Goal: Task Accomplishment & Management: Complete application form

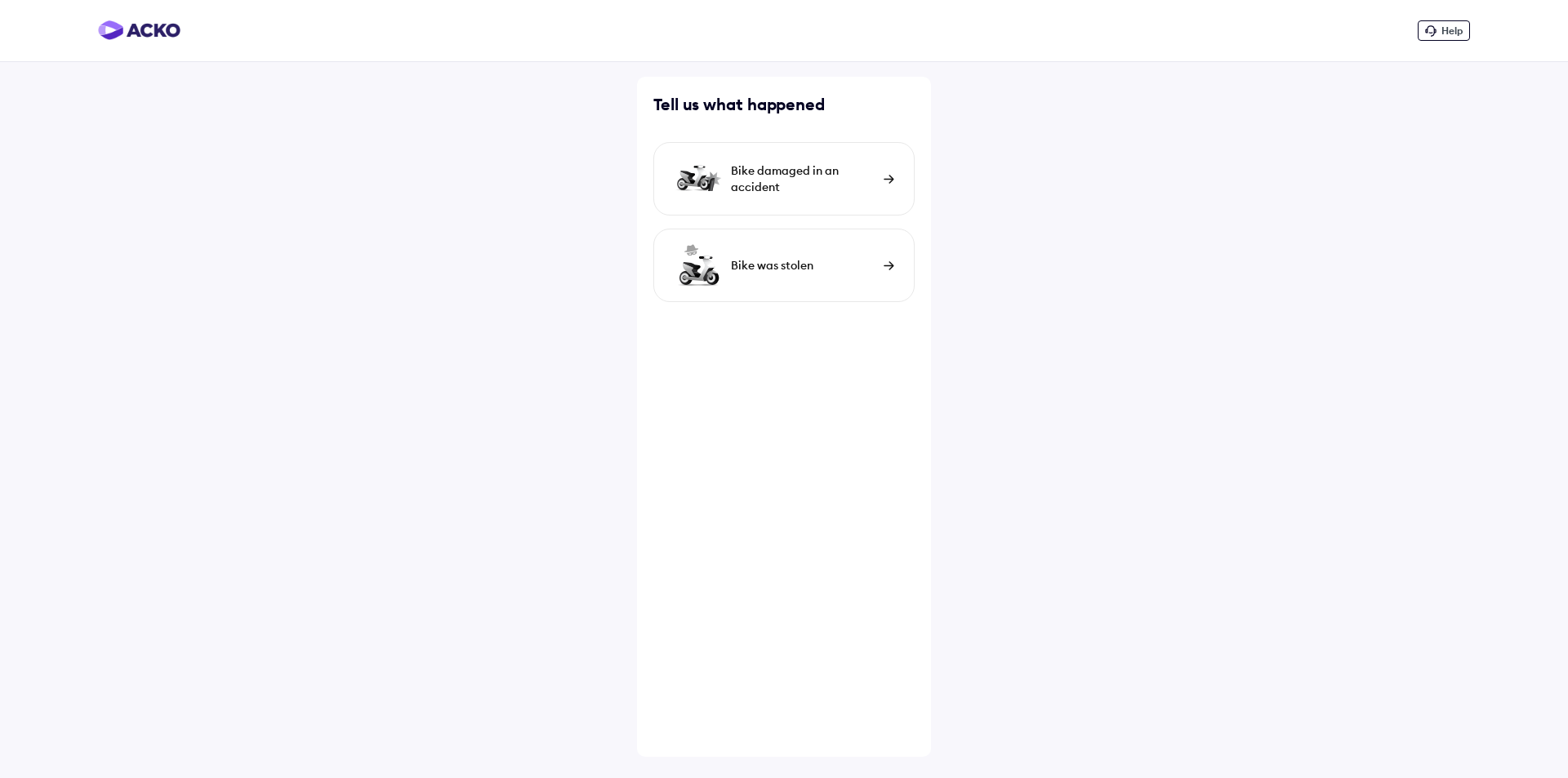
click at [888, 179] on img at bounding box center [888, 178] width 10 height 9
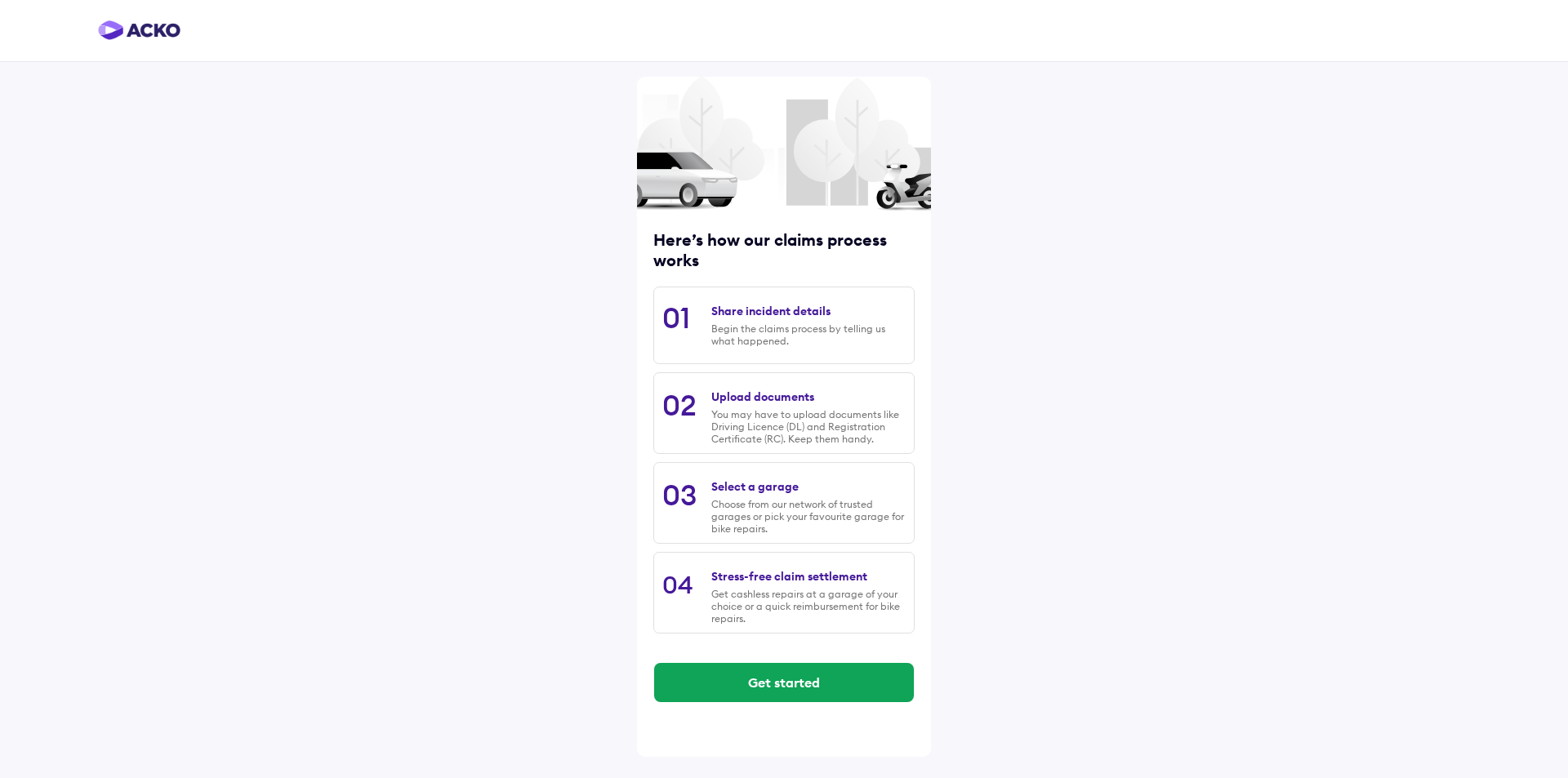
click at [758, 310] on div "Share incident details" at bounding box center [772, 310] width 120 height 14
click at [756, 314] on div "Share incident details" at bounding box center [772, 310] width 120 height 14
click at [777, 672] on button "Get started" at bounding box center [784, 682] width 260 height 39
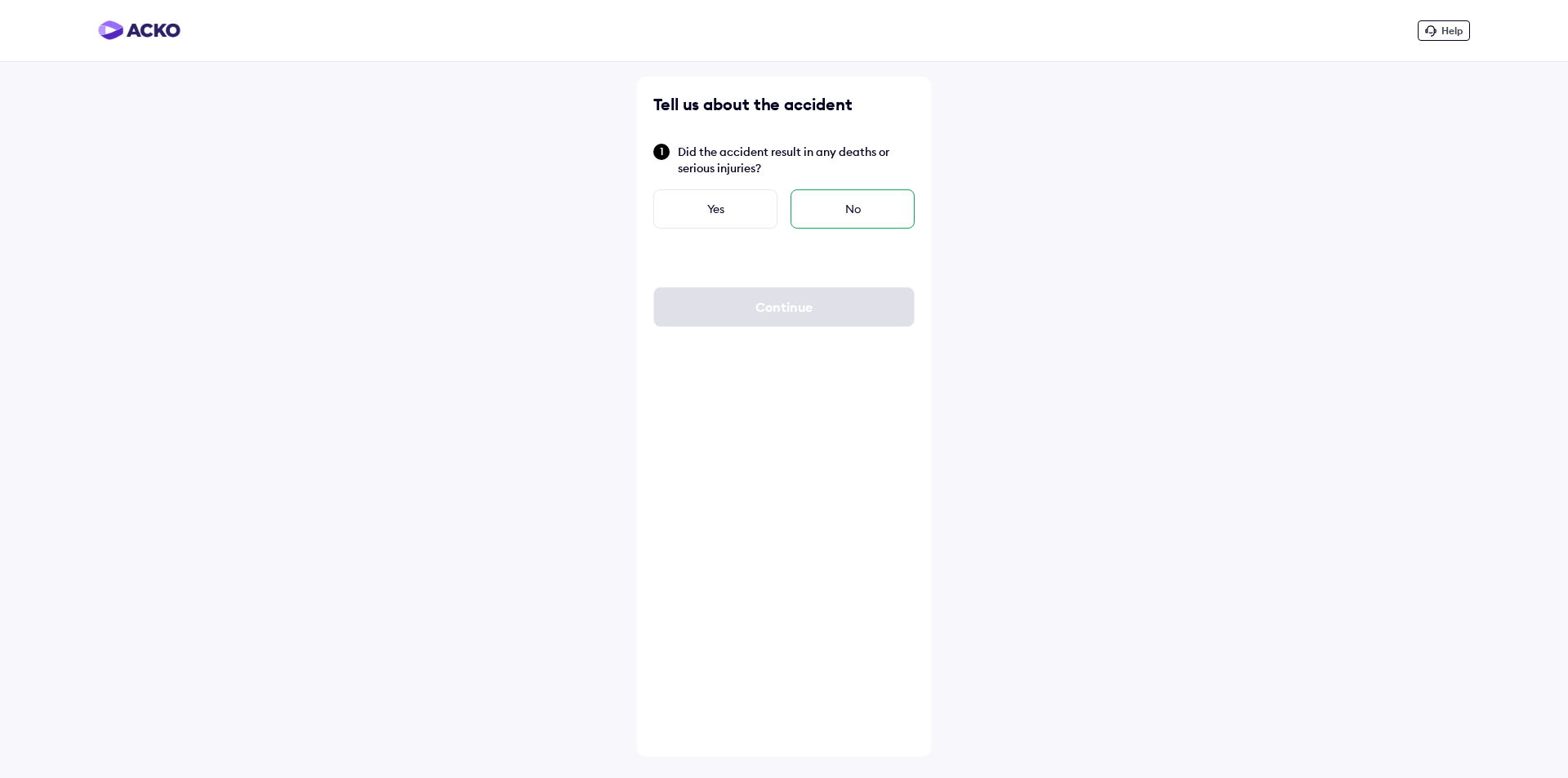
click at [849, 212] on div "No" at bounding box center [852, 209] width 124 height 39
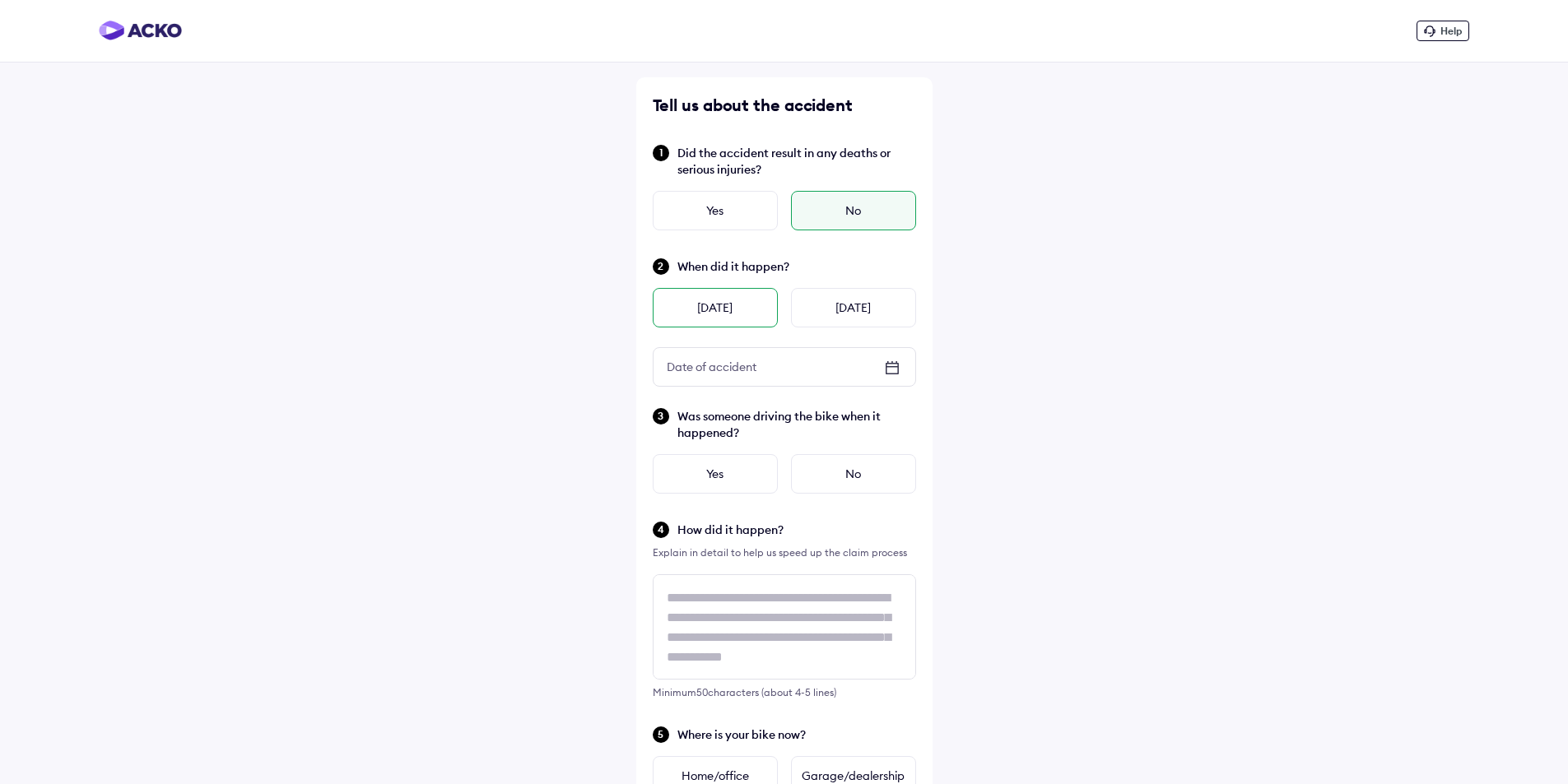
click at [714, 307] on div "[DATE]" at bounding box center [715, 307] width 125 height 39
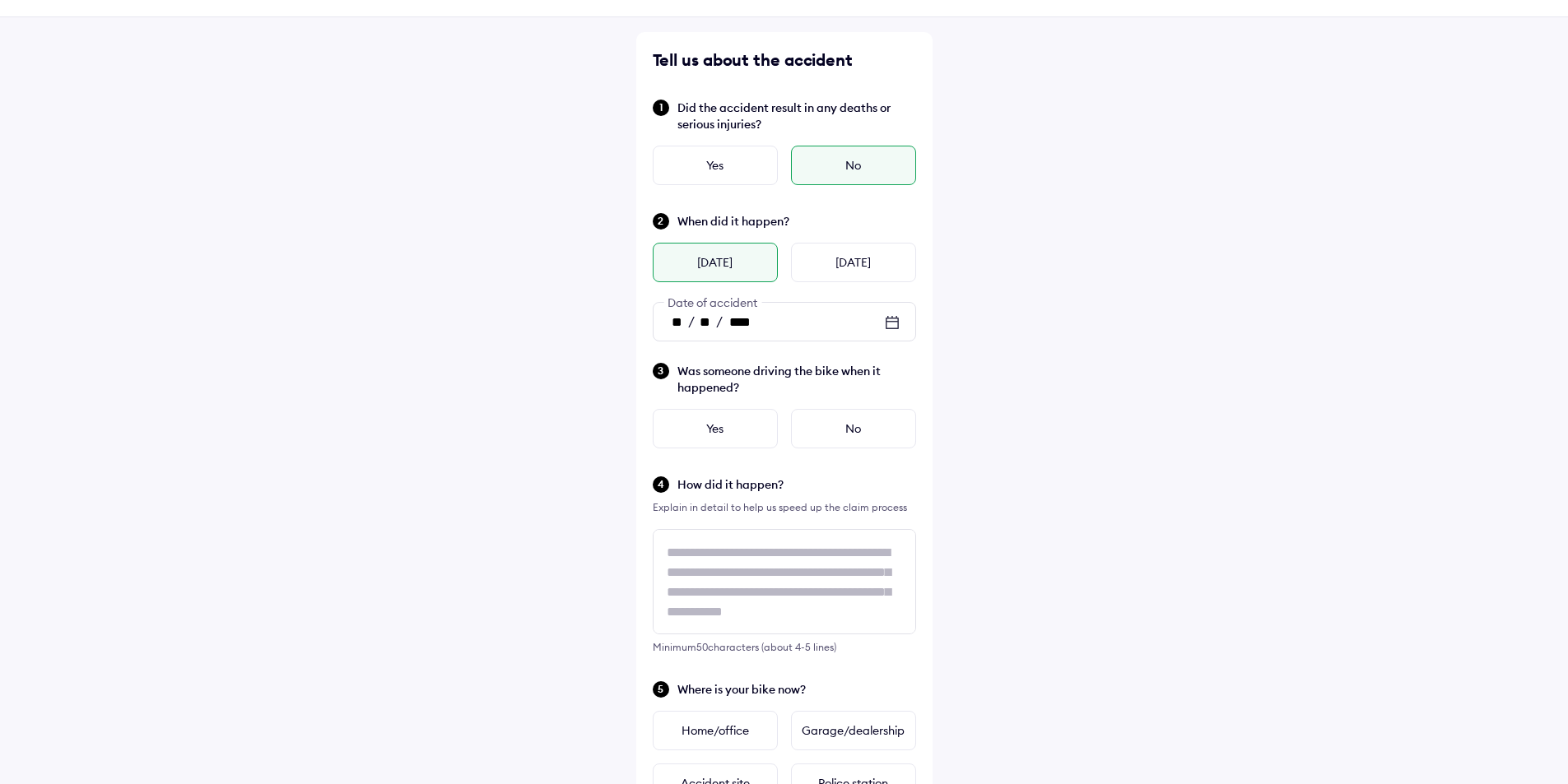
scroll to position [82, 0]
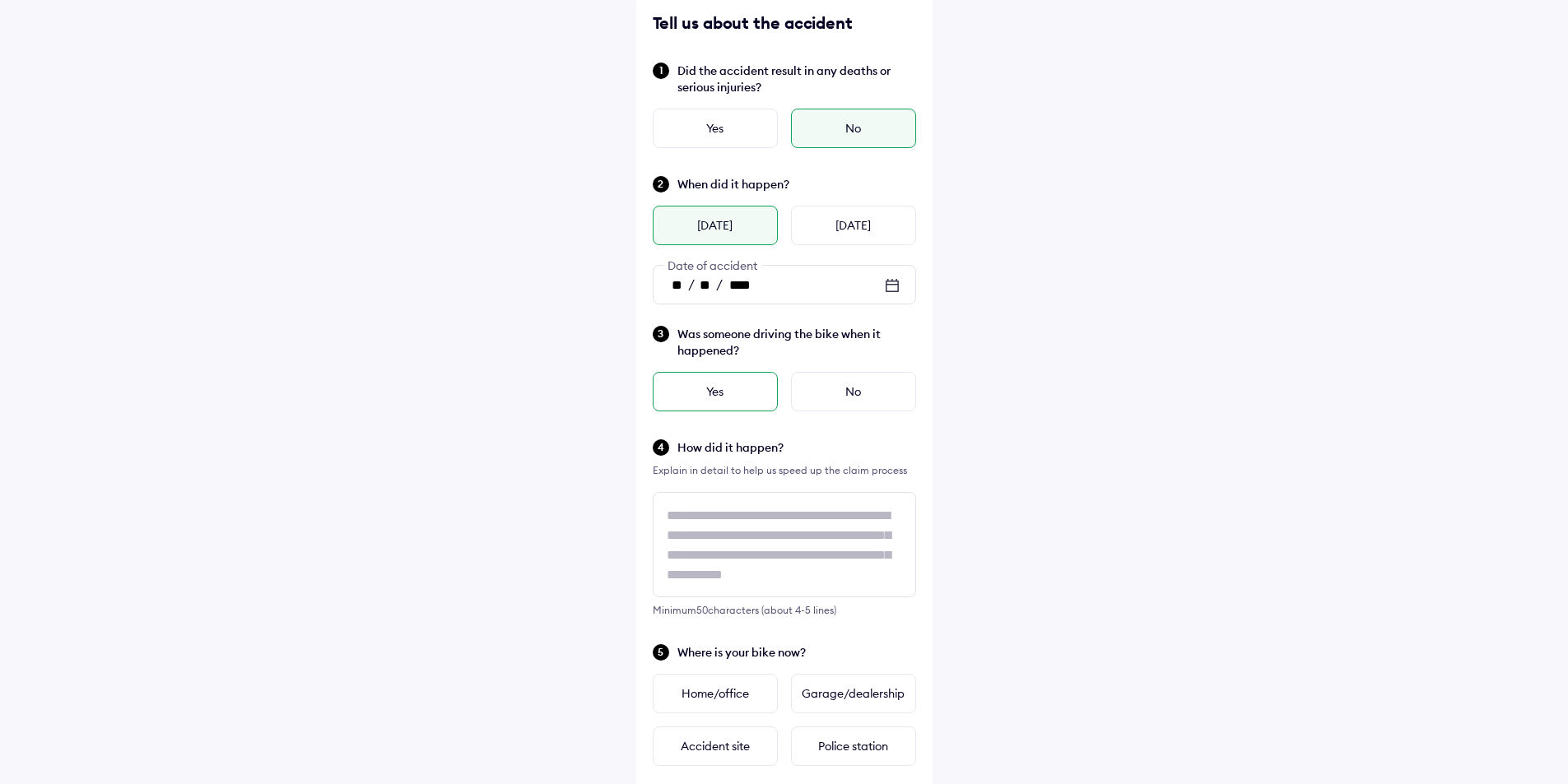
click at [740, 391] on div "Yes" at bounding box center [715, 391] width 125 height 39
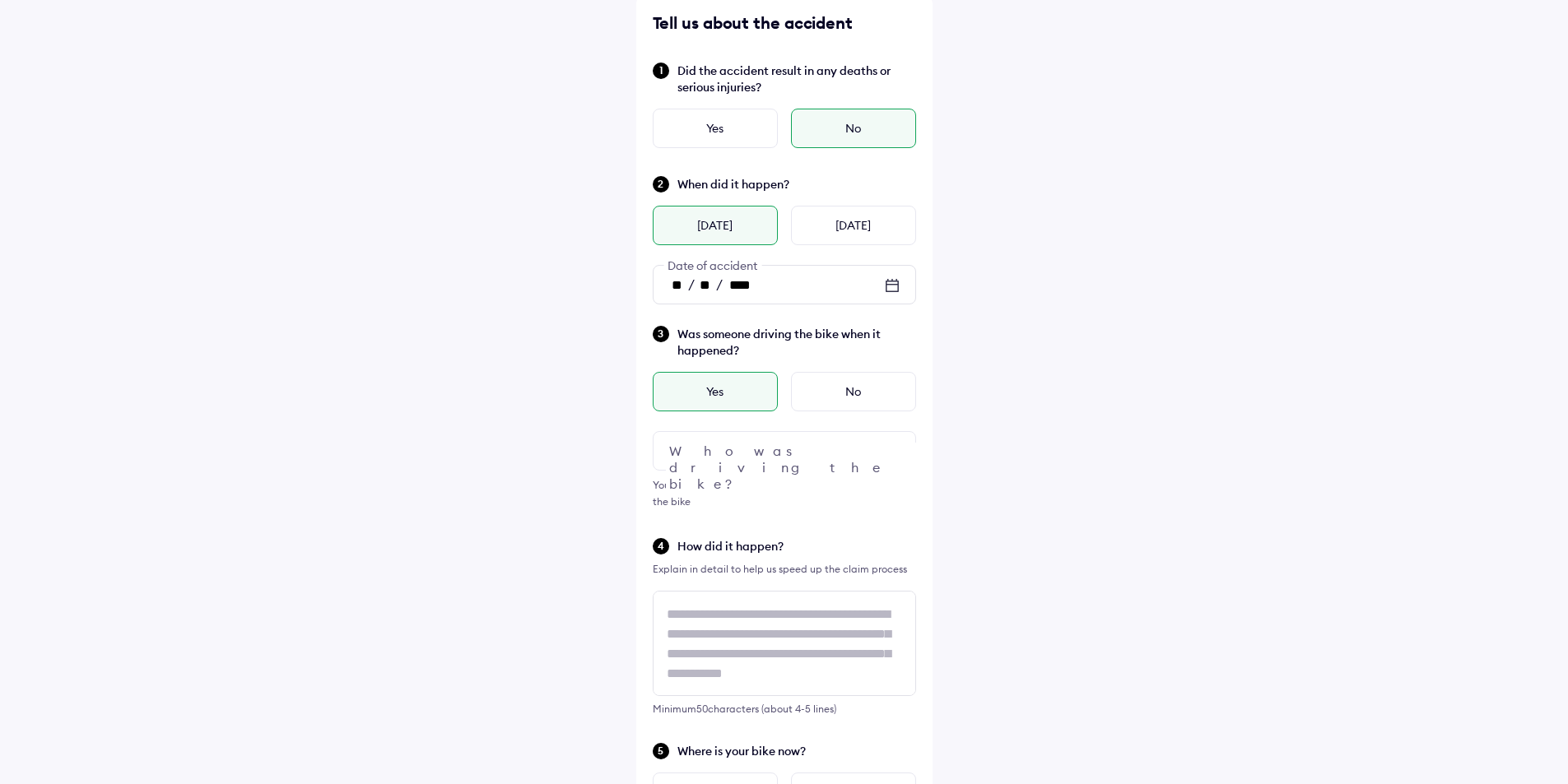
scroll to position [247, 0]
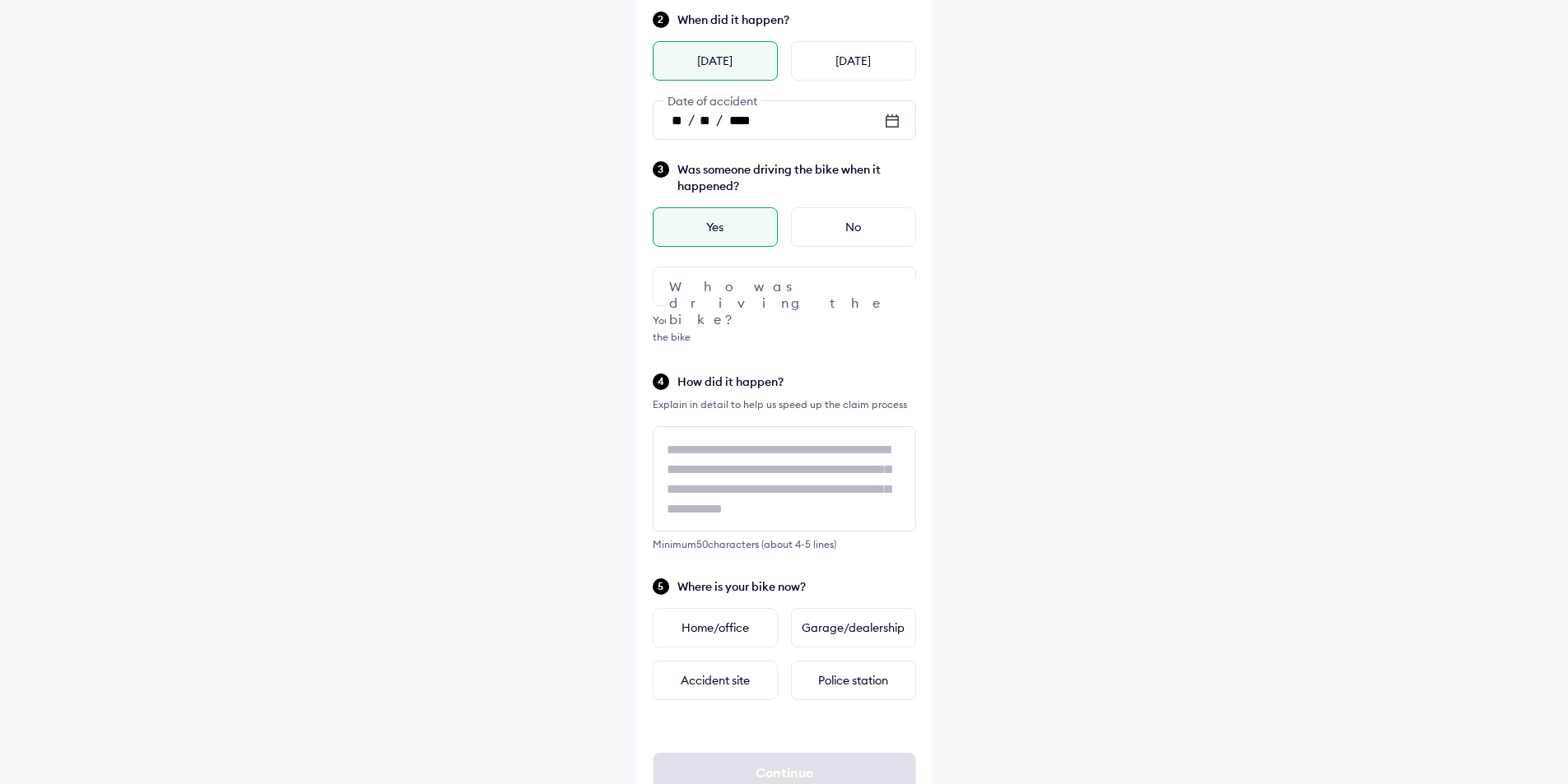
click at [719, 290] on div at bounding box center [784, 286] width 263 height 39
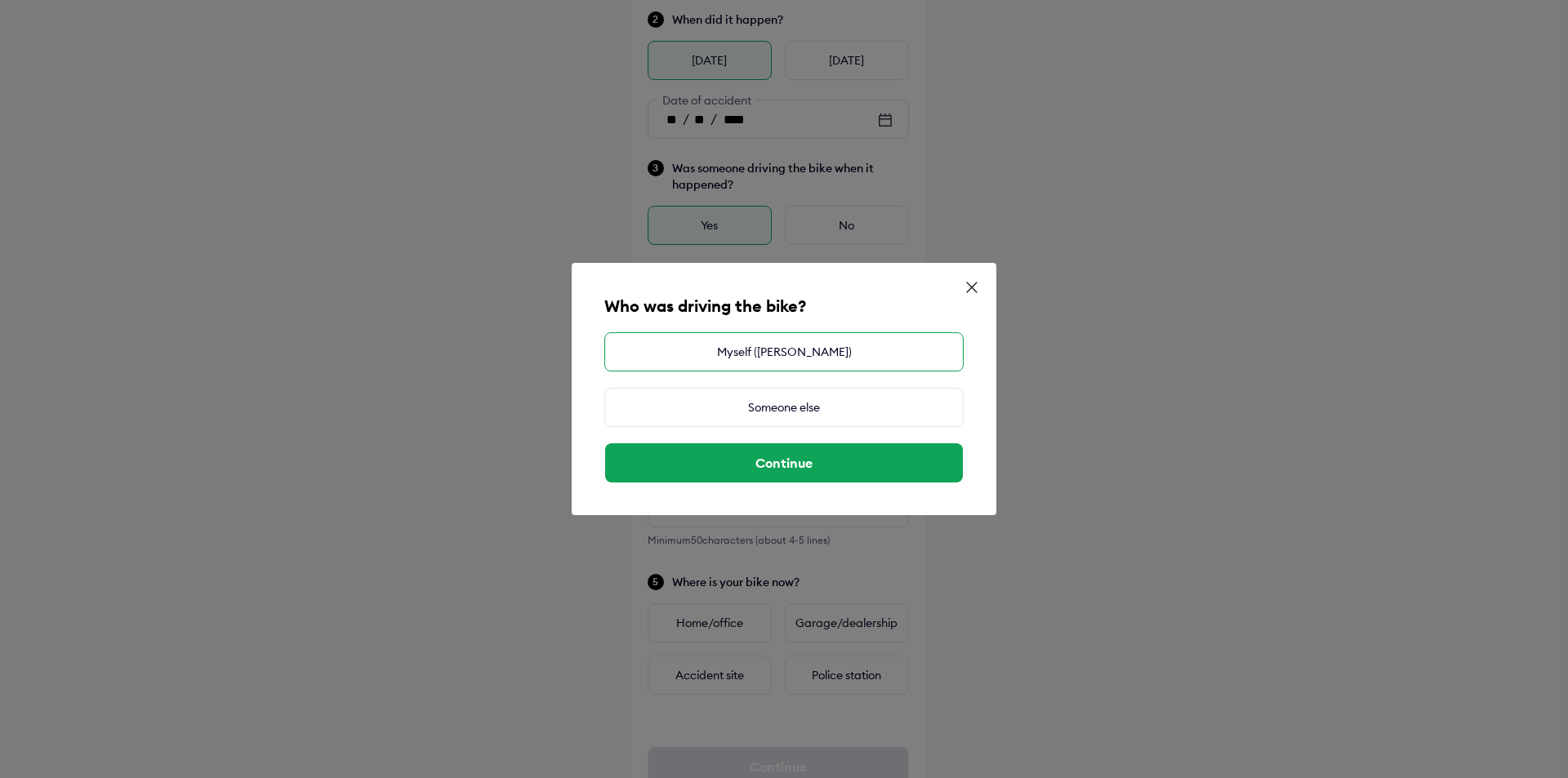
click at [799, 352] on div "Myself ([PERSON_NAME])" at bounding box center [784, 351] width 360 height 39
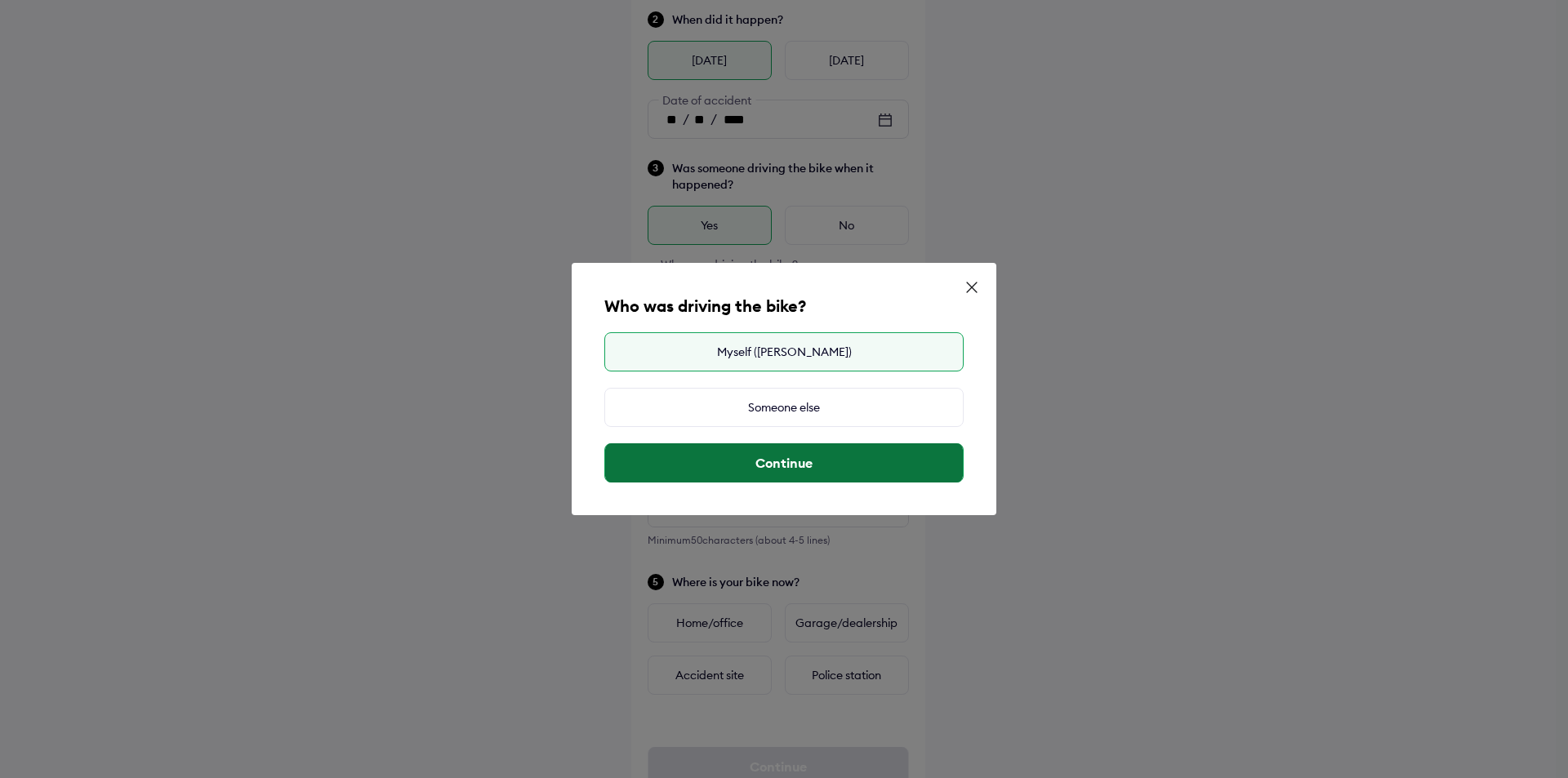
click at [785, 455] on button "Continue" at bounding box center [784, 462] width 358 height 39
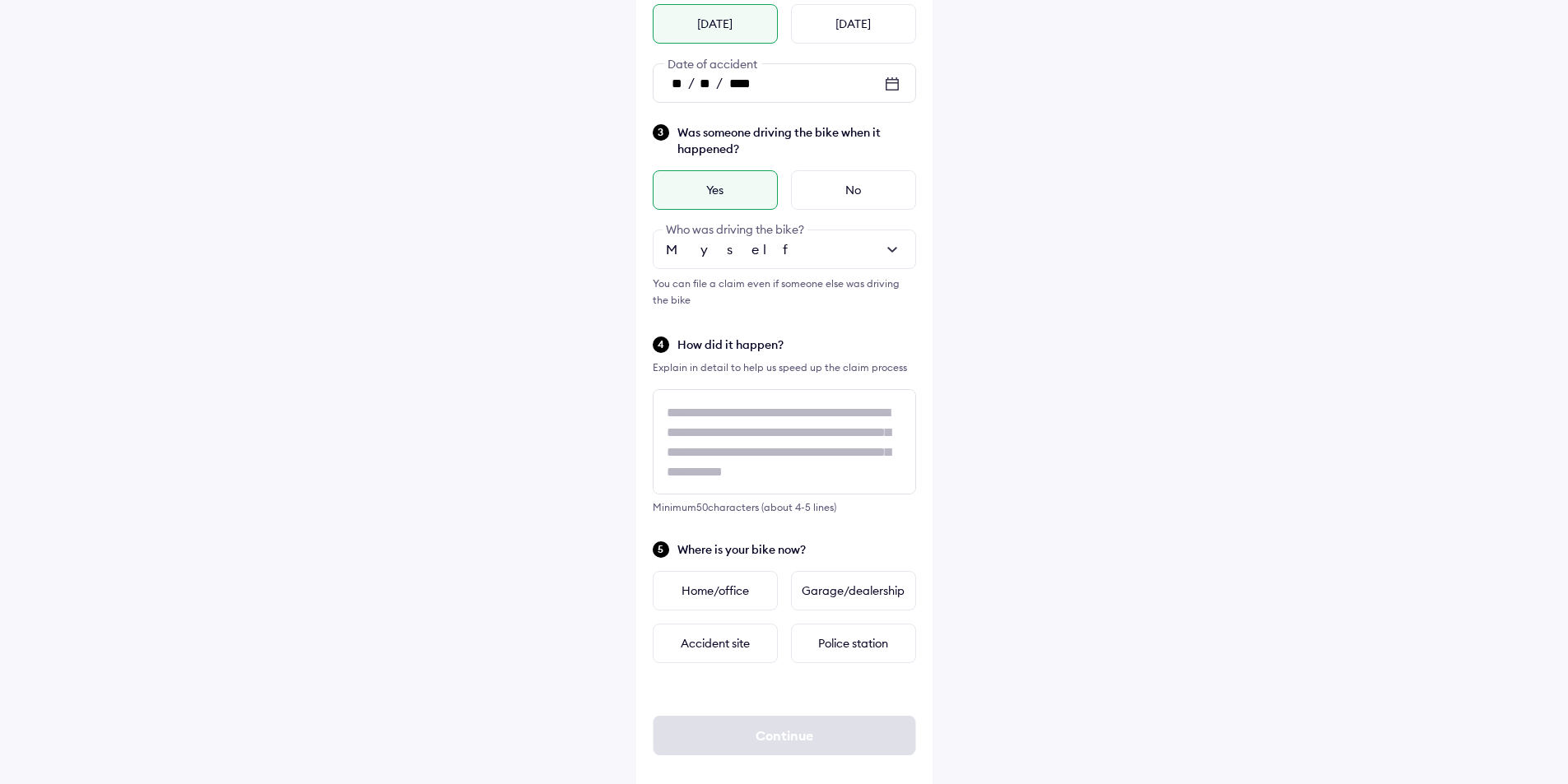
scroll to position [304, 0]
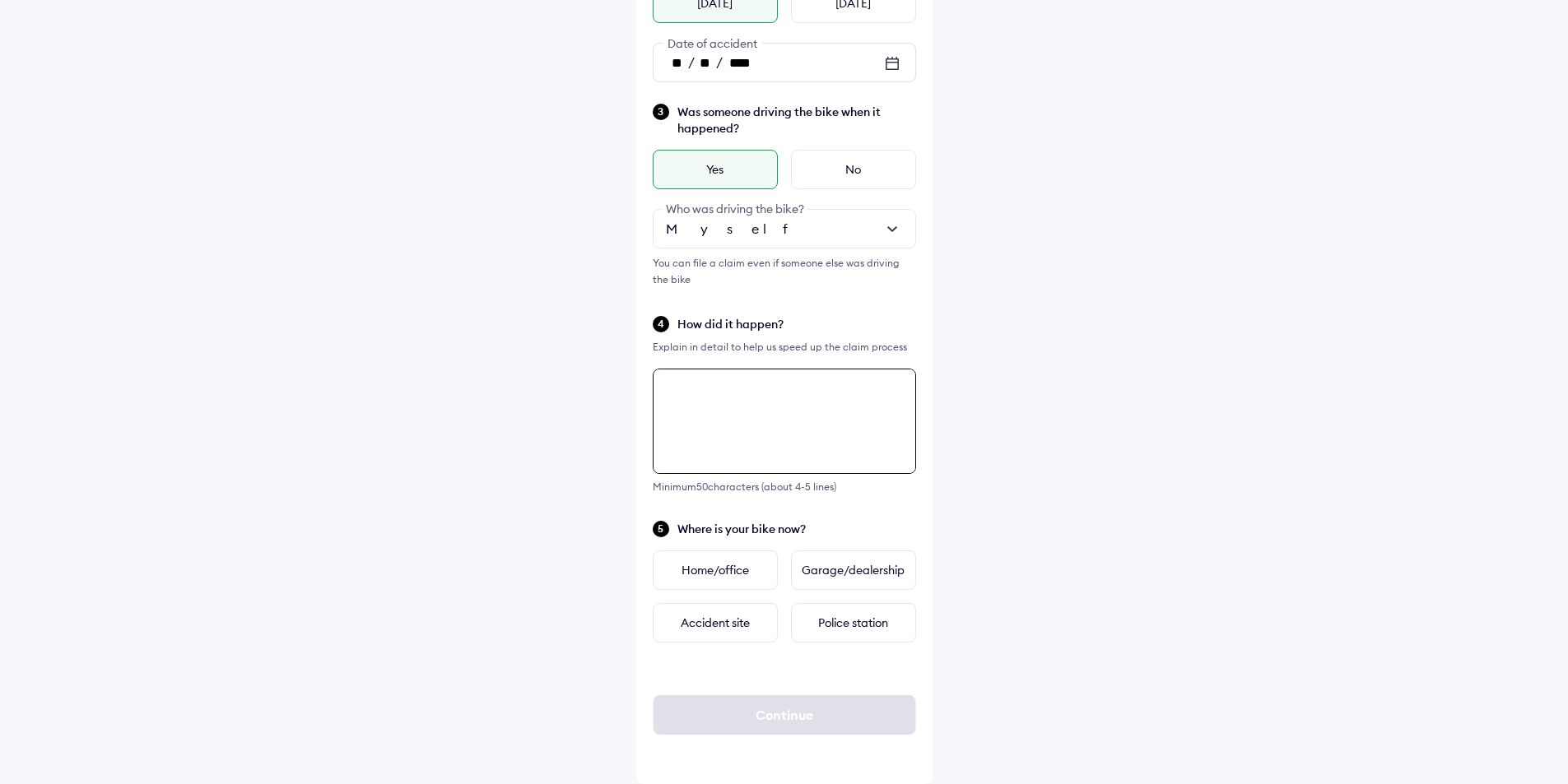
click at [690, 396] on textarea at bounding box center [784, 422] width 263 height 105
type textarea "*"
type textarea "**********"
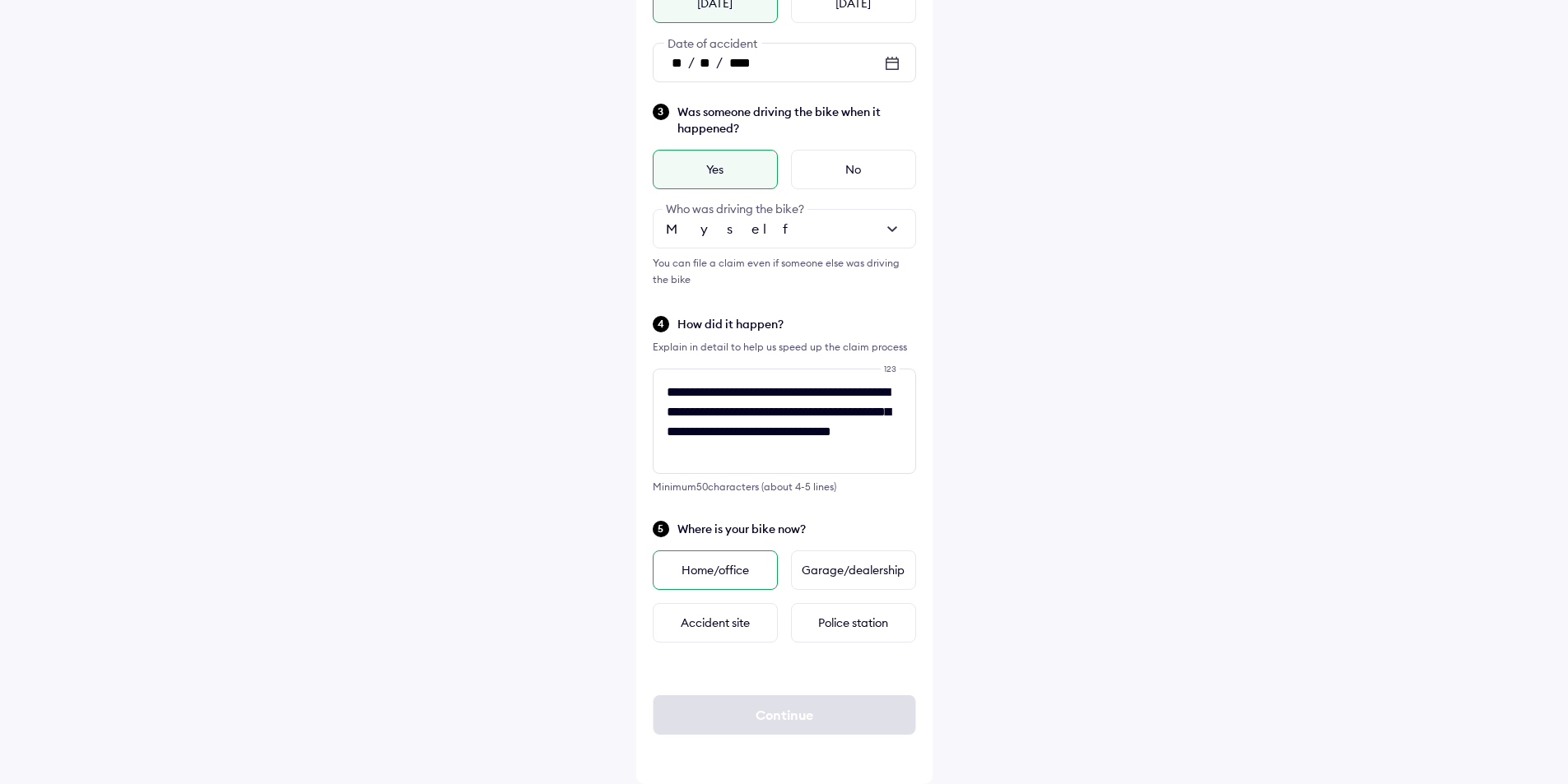
click at [716, 575] on div "Home/office" at bounding box center [715, 570] width 125 height 39
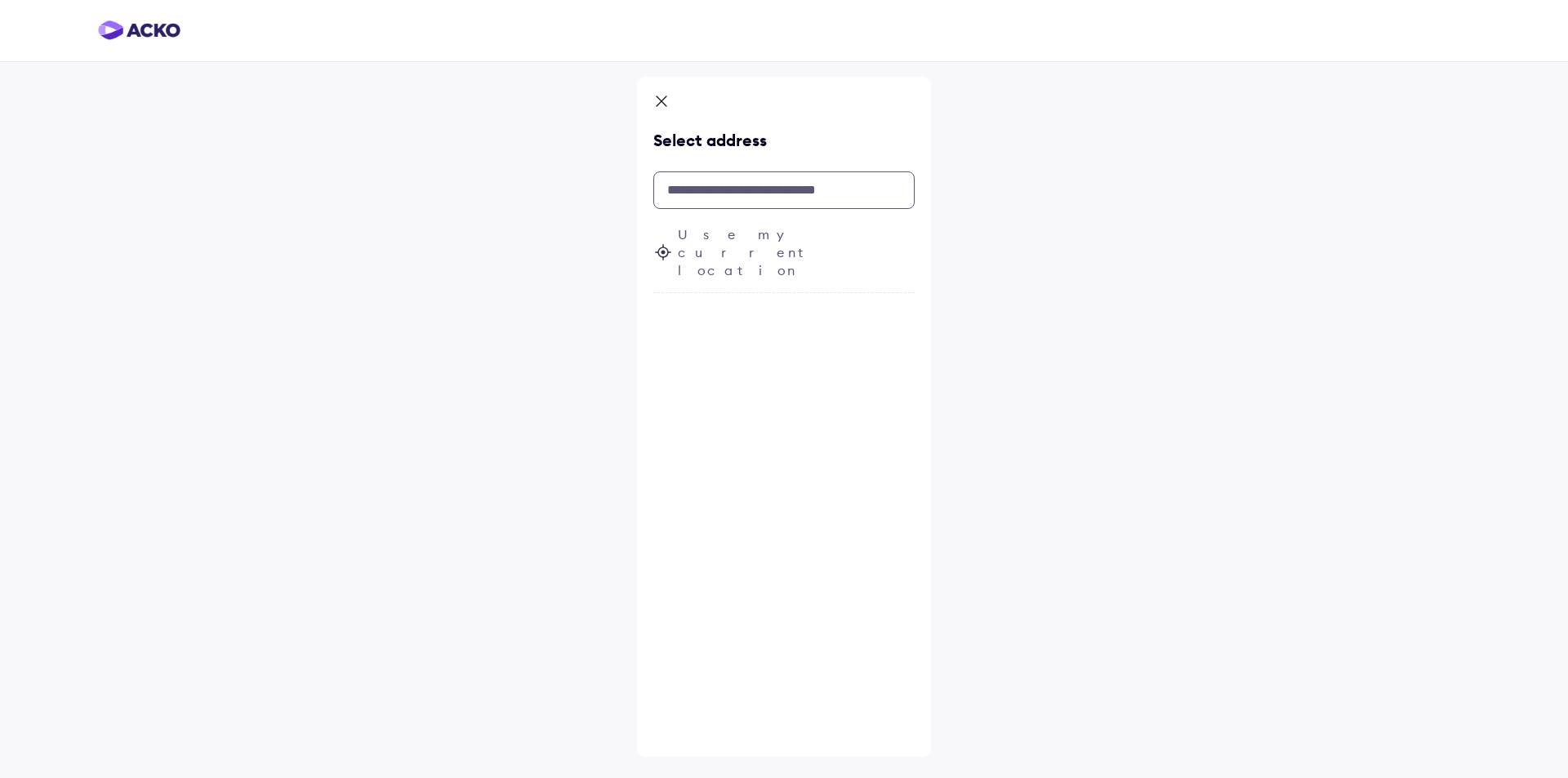
click at [700, 195] on input "text" at bounding box center [783, 191] width 261 height 38
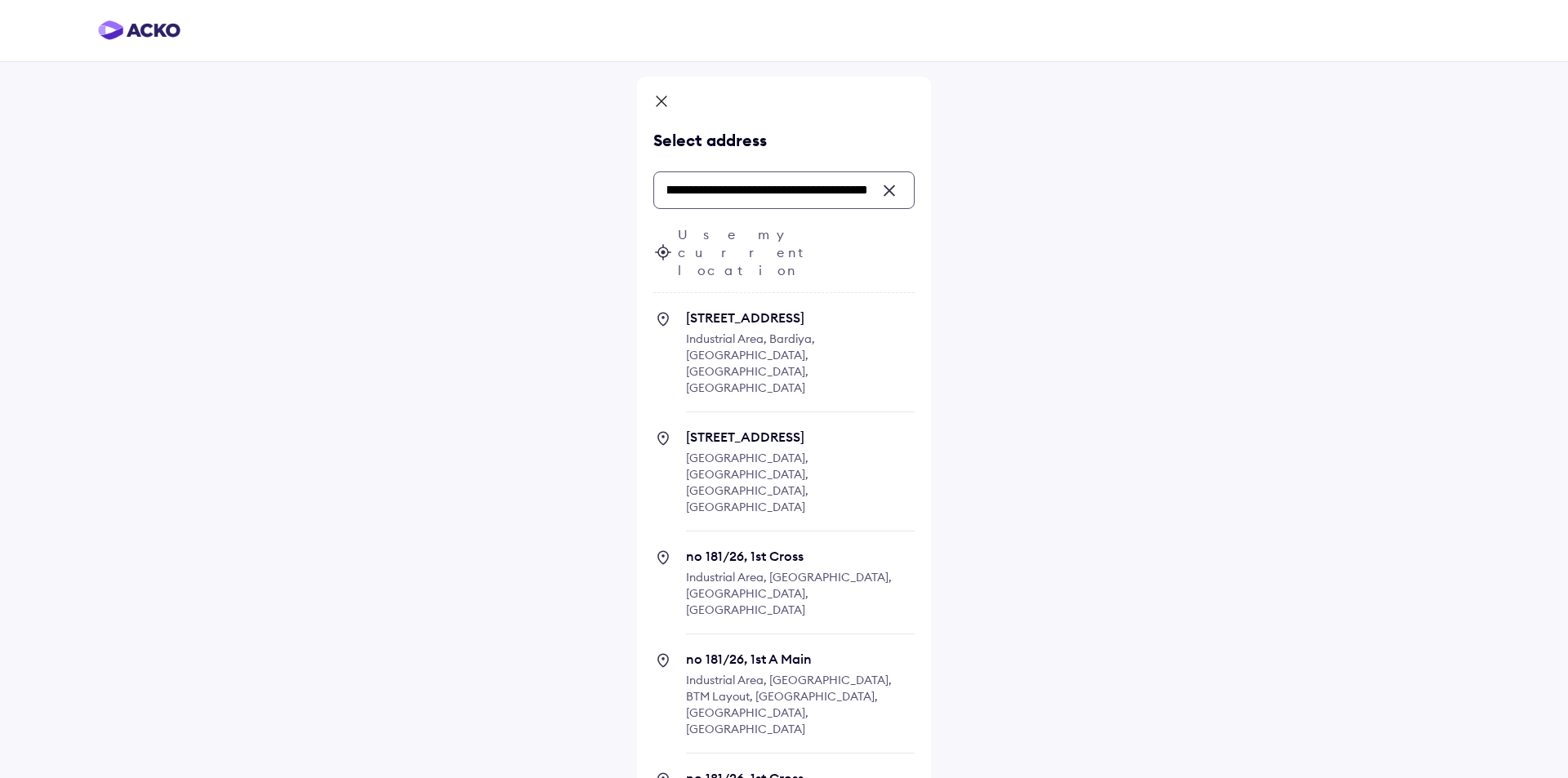
scroll to position [0, 121]
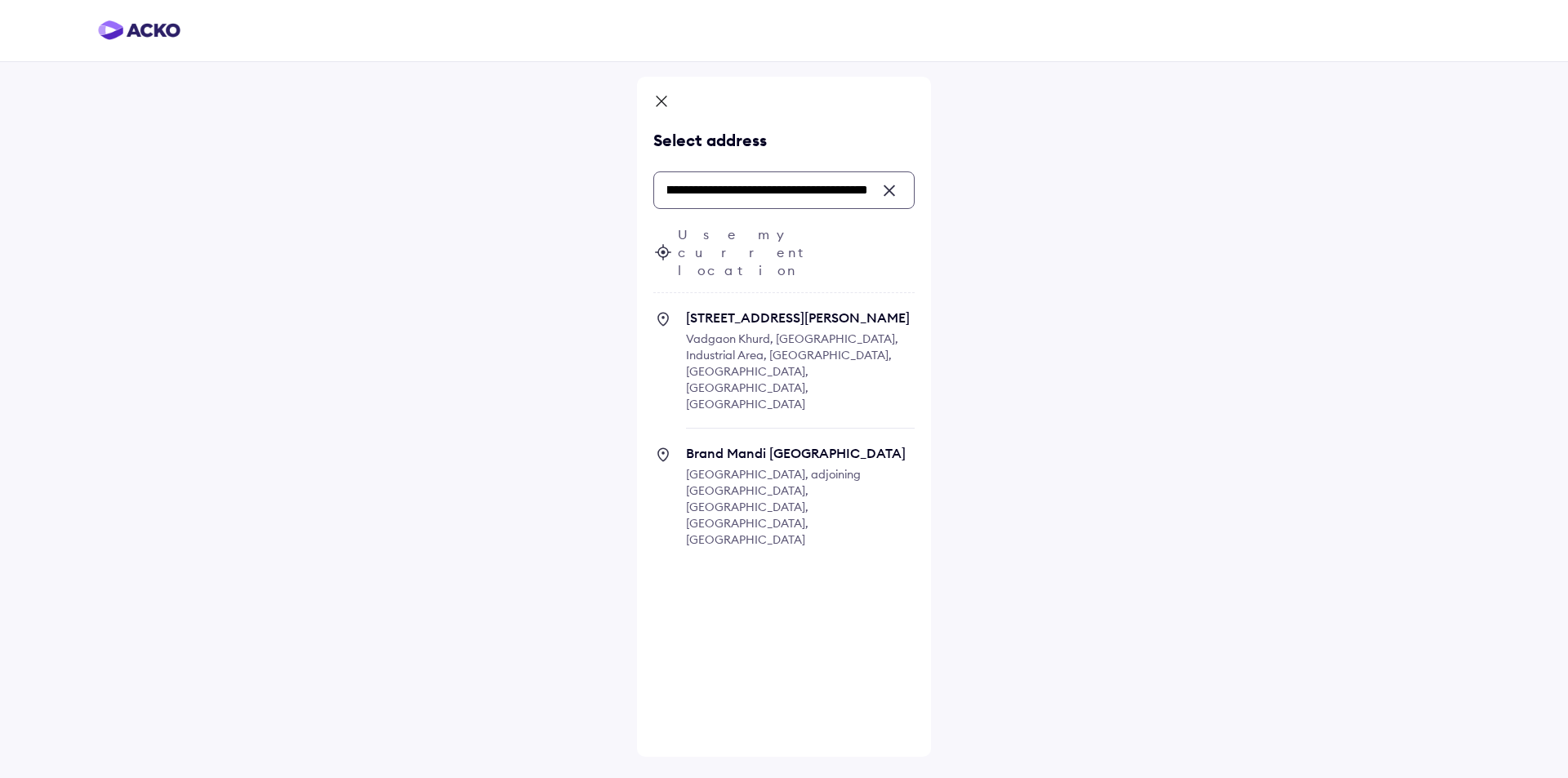
type input "**********"
click at [528, 264] on div "**********" at bounding box center [784, 389] width 1568 height 778
click at [887, 188] on div at bounding box center [894, 191] width 14 height 14
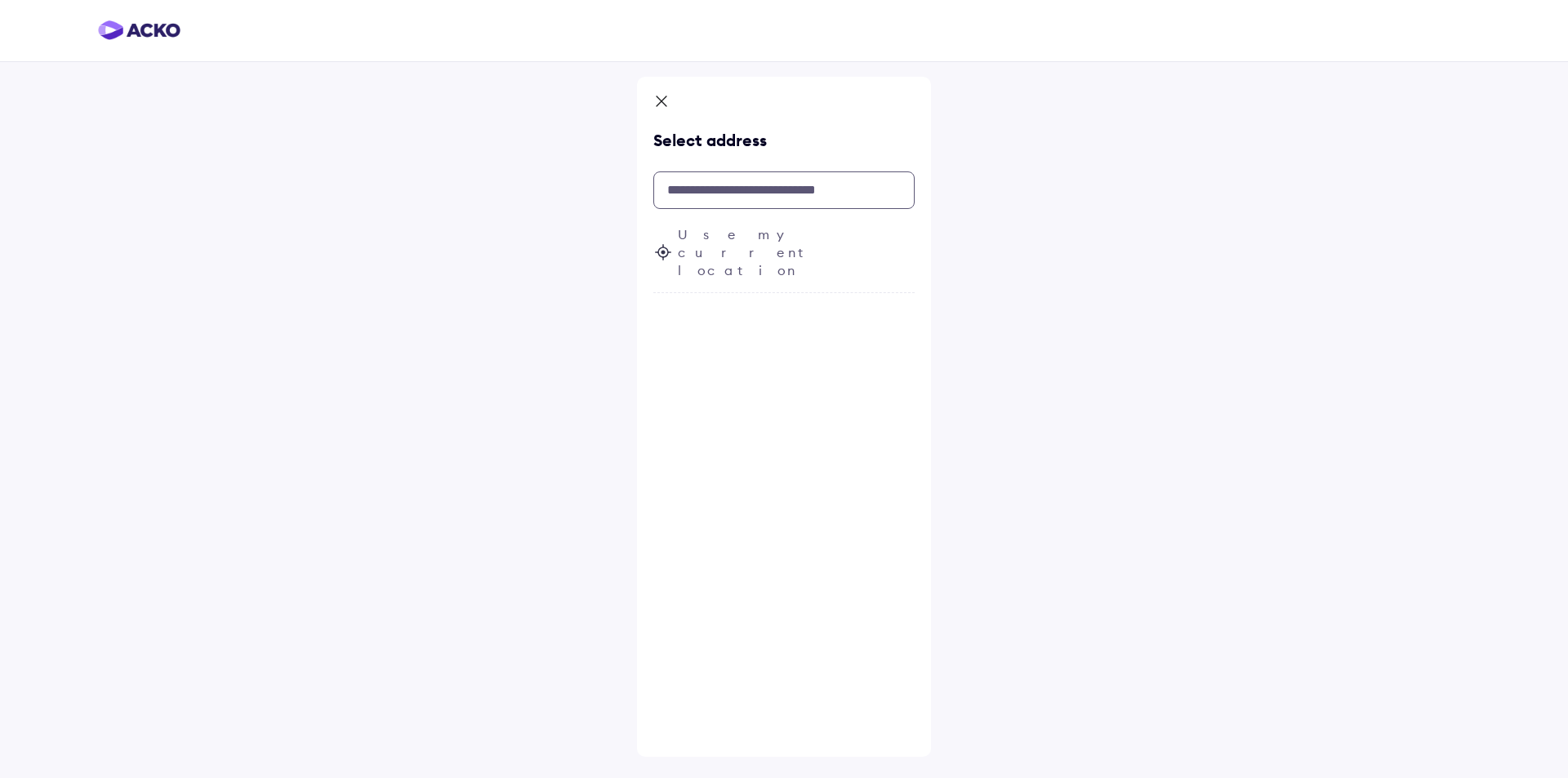
click at [851, 190] on input "text" at bounding box center [783, 191] width 261 height 38
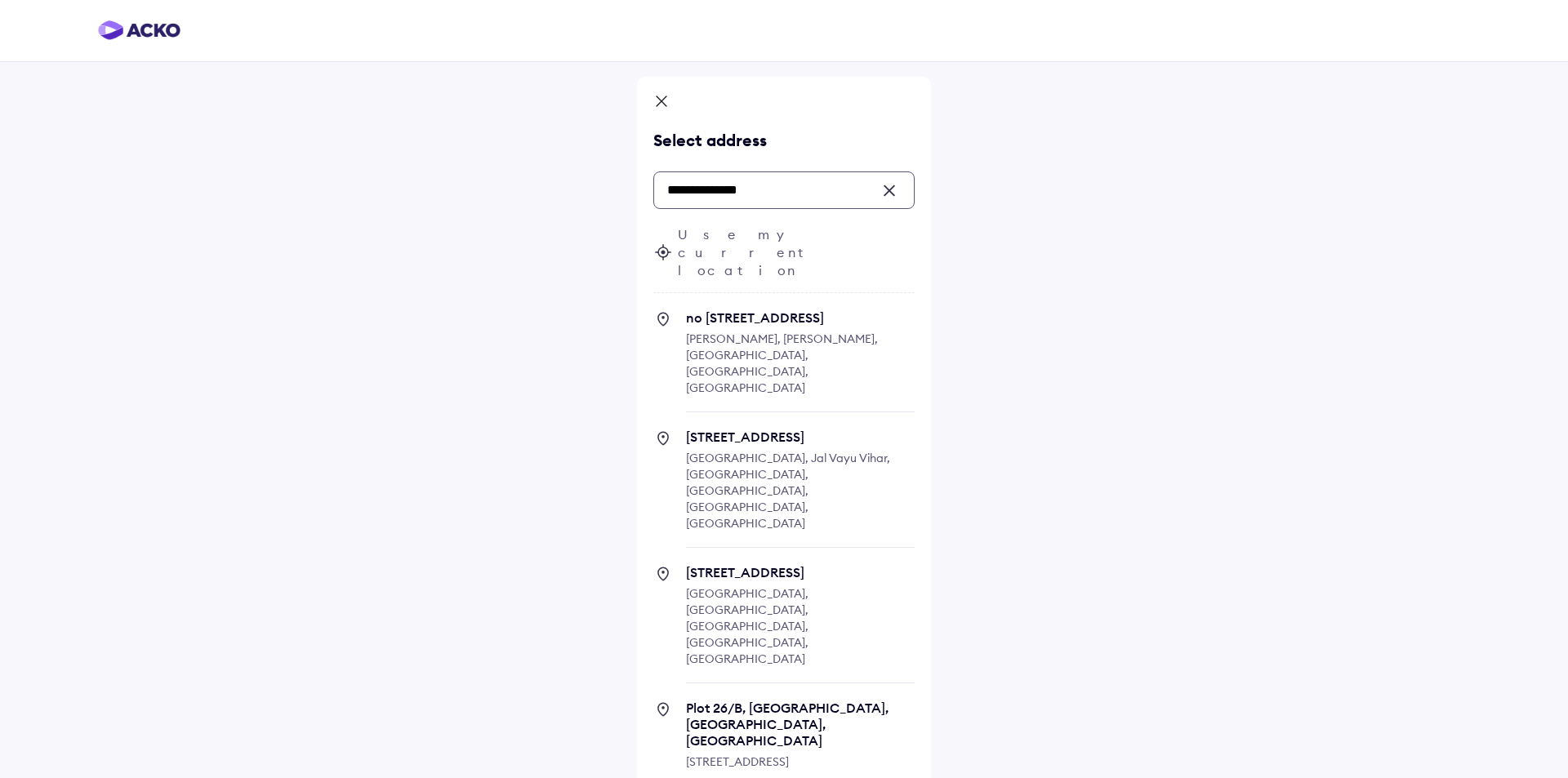
drag, startPoint x: 788, startPoint y: 188, endPoint x: 608, endPoint y: 184, distance: 180.0
click at [608, 184] on div "**********" at bounding box center [784, 460] width 1568 height 921
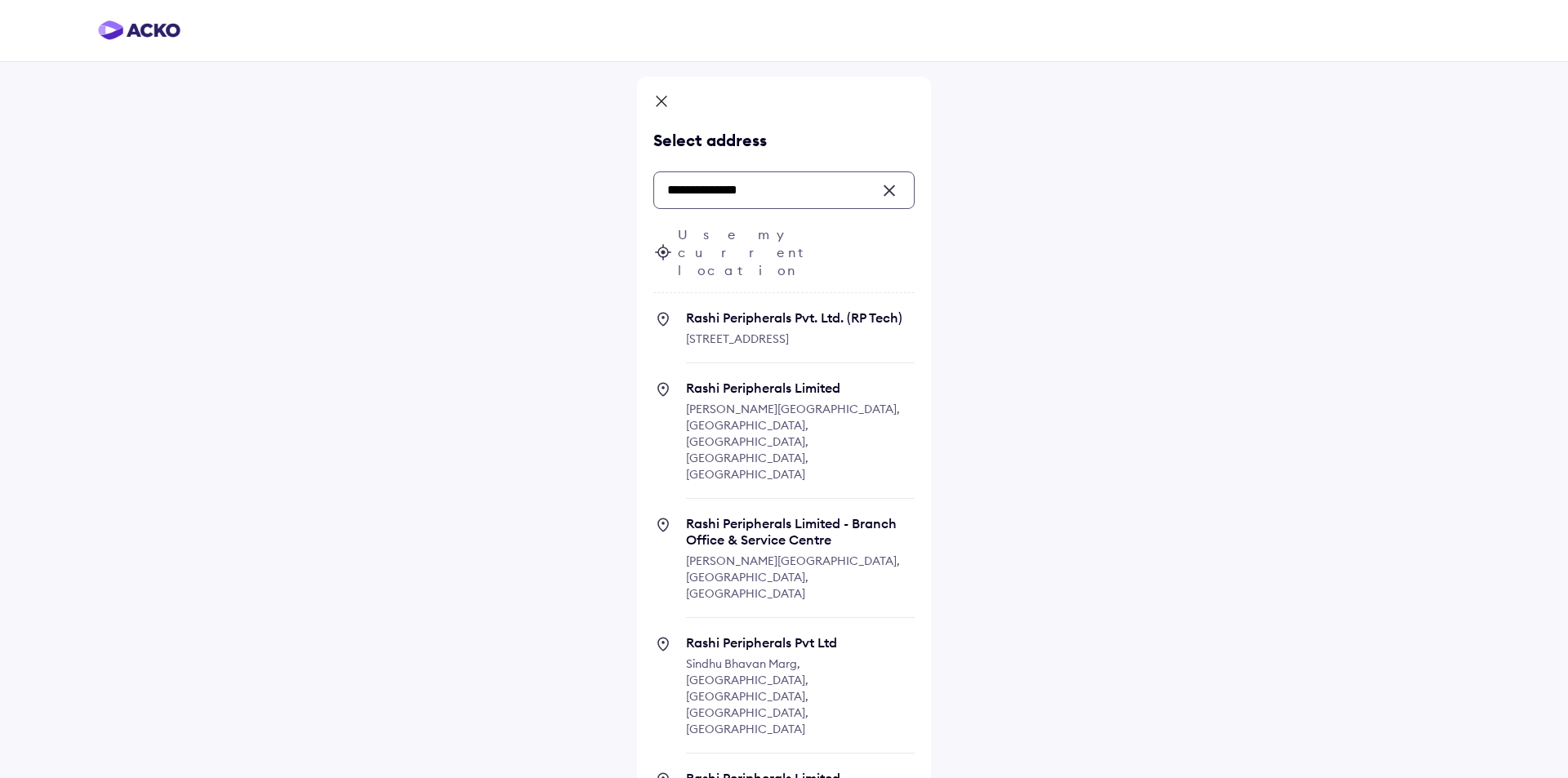
drag, startPoint x: 792, startPoint y: 192, endPoint x: 644, endPoint y: 189, distance: 148.0
click at [644, 189] on div "**********" at bounding box center [784, 474] width 294 height 795
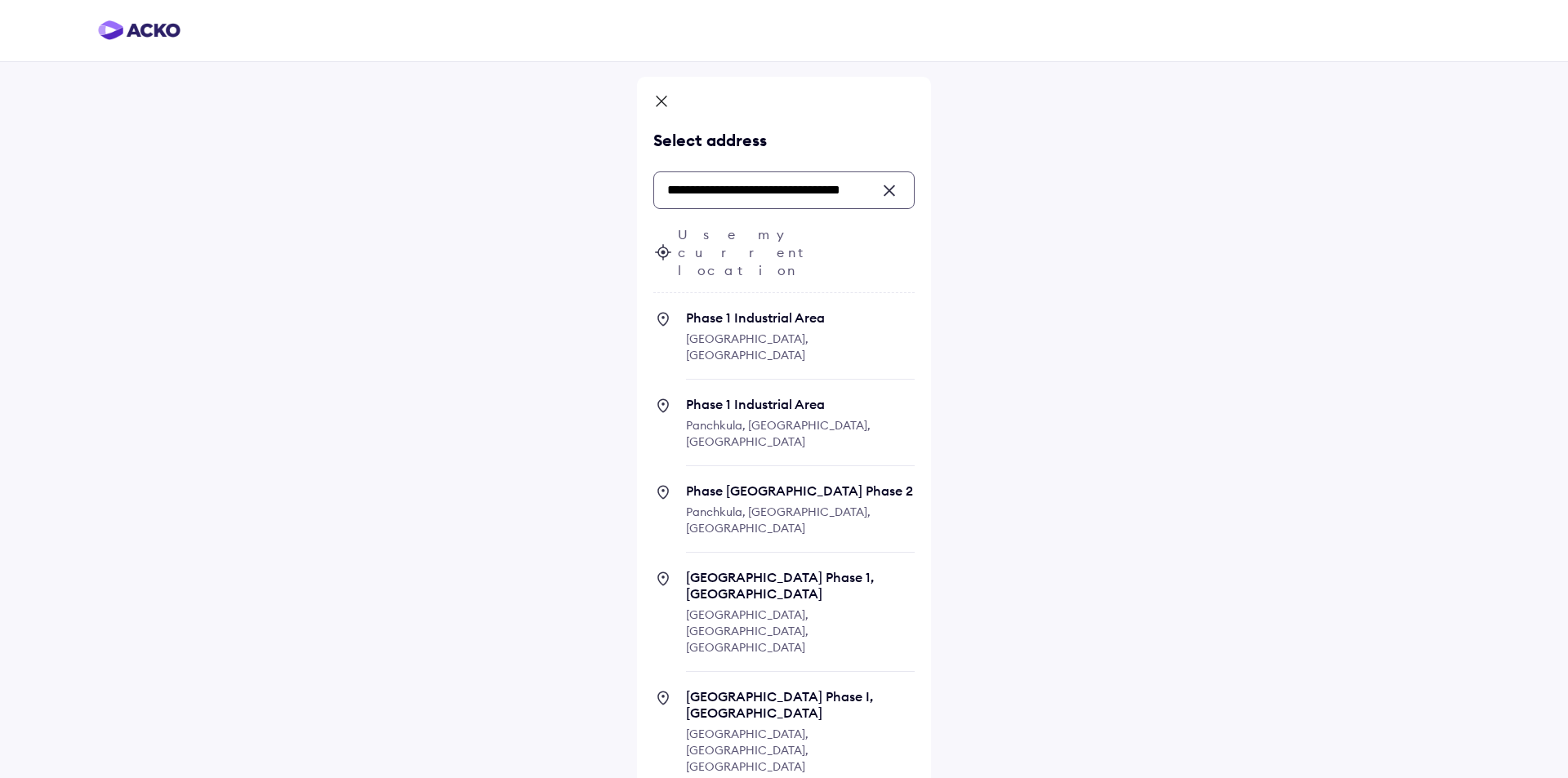
scroll to position [0, 18]
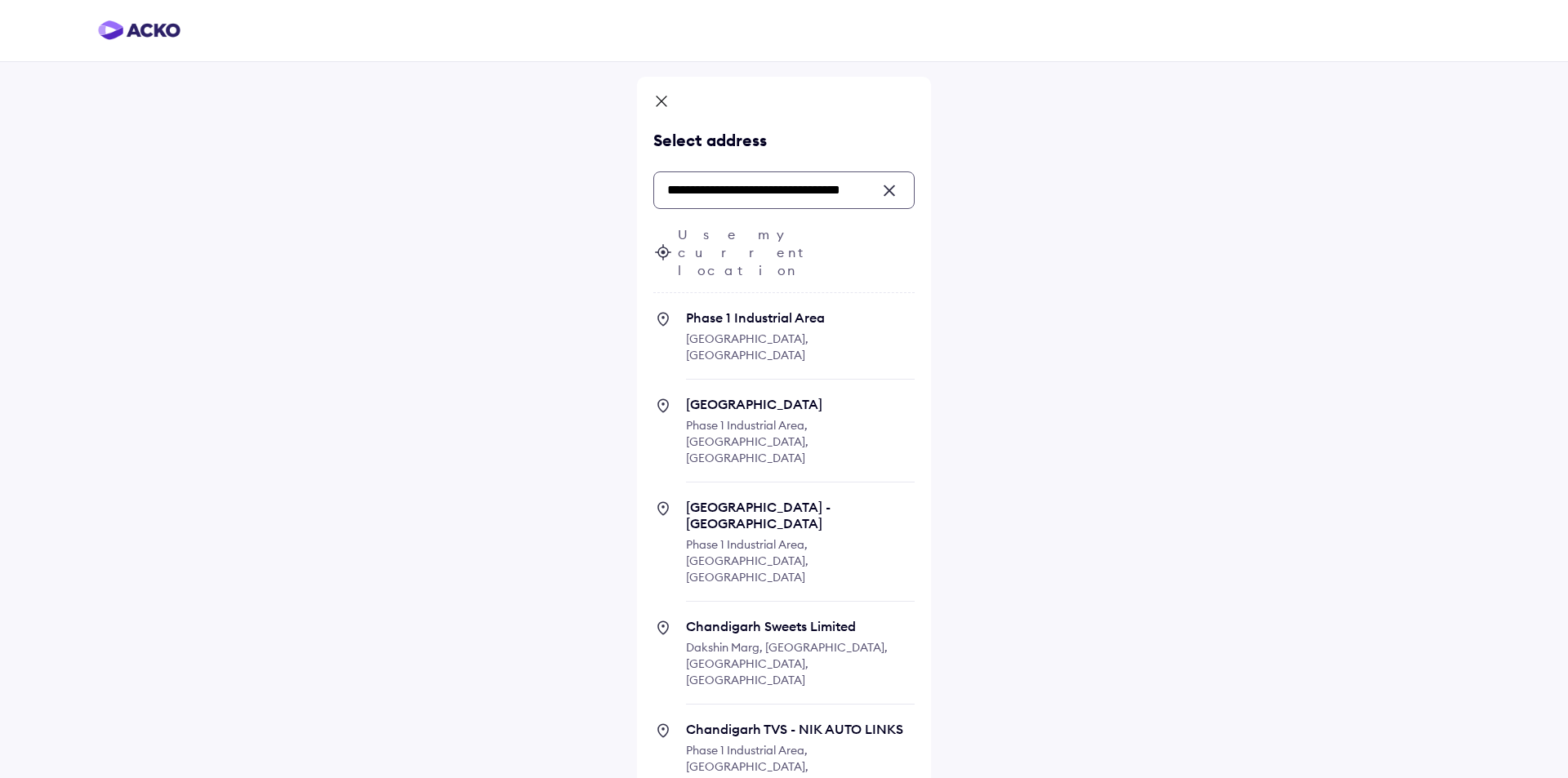
click at [719, 309] on span "Phase 1 Industrial Area" at bounding box center [800, 317] width 229 height 16
type input "**********"
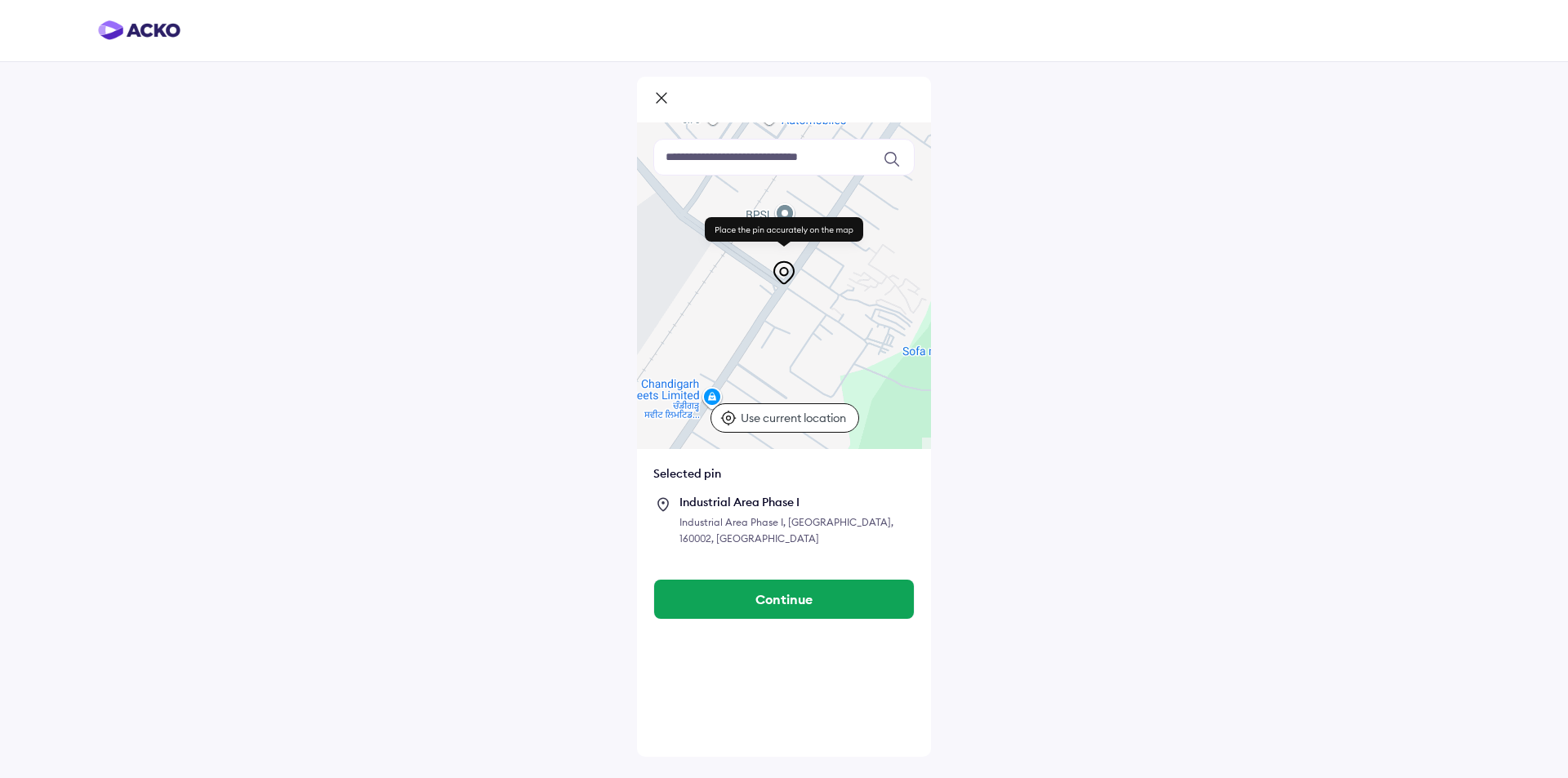
click at [750, 415] on p "Use current location" at bounding box center [795, 417] width 109 height 16
click at [783, 413] on p "Use current location" at bounding box center [795, 417] width 109 height 16
click at [764, 580] on button "Continue" at bounding box center [784, 599] width 260 height 39
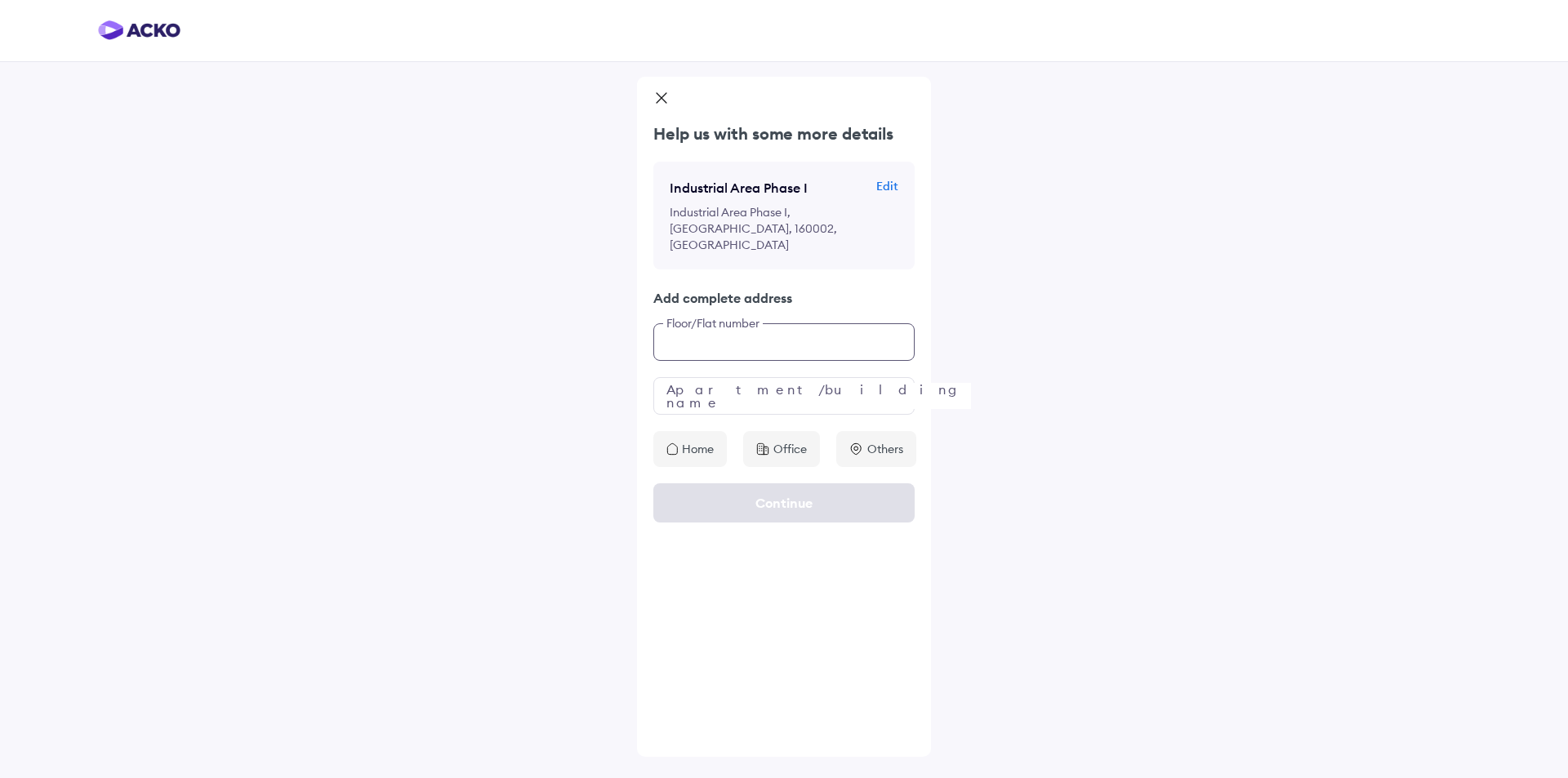
click at [704, 328] on input "text" at bounding box center [783, 343] width 261 height 38
type input "**********"
click at [772, 427] on div "**********" at bounding box center [784, 294] width 294 height 344
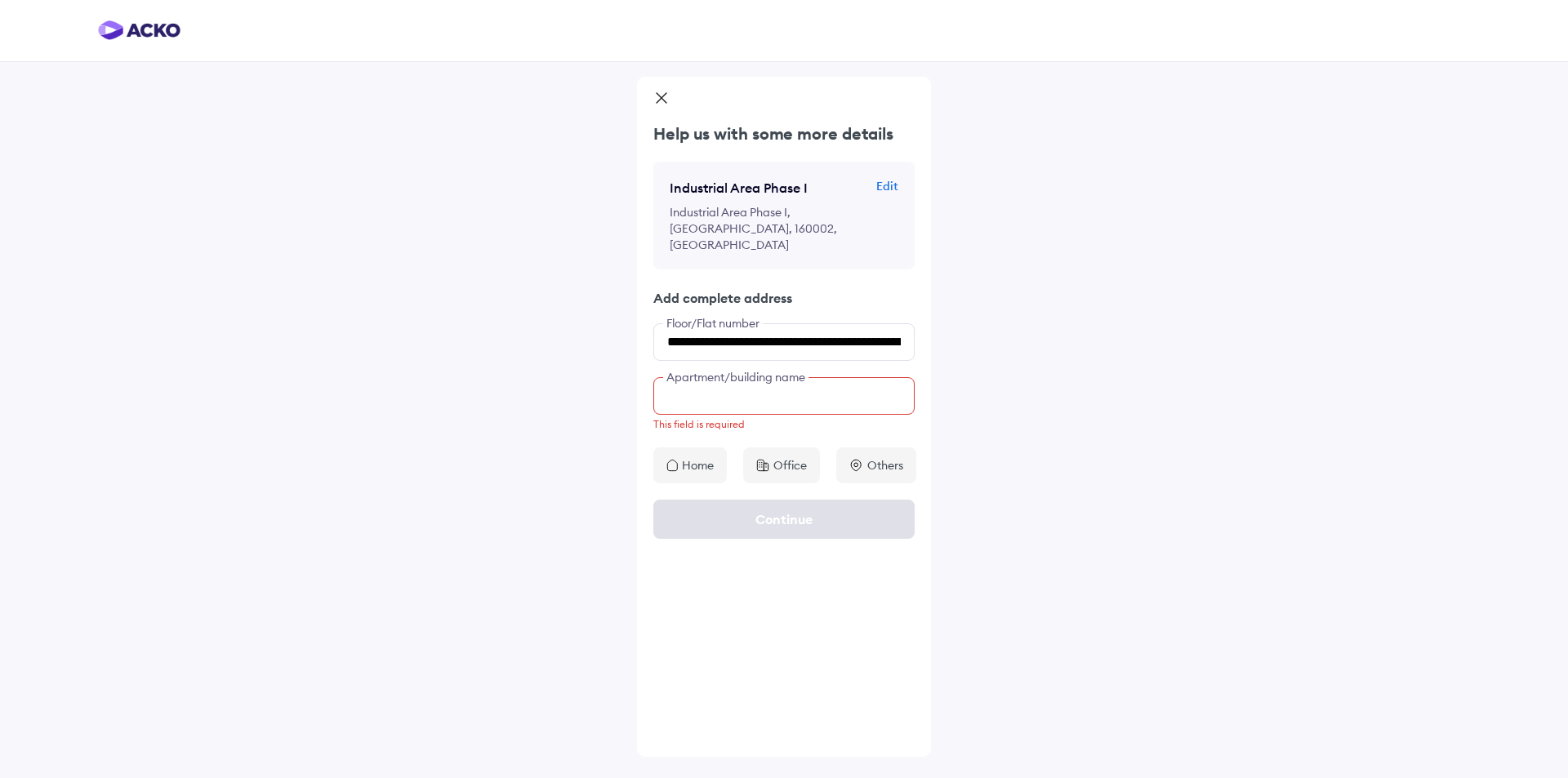
click at [738, 379] on input "text" at bounding box center [783, 397] width 261 height 38
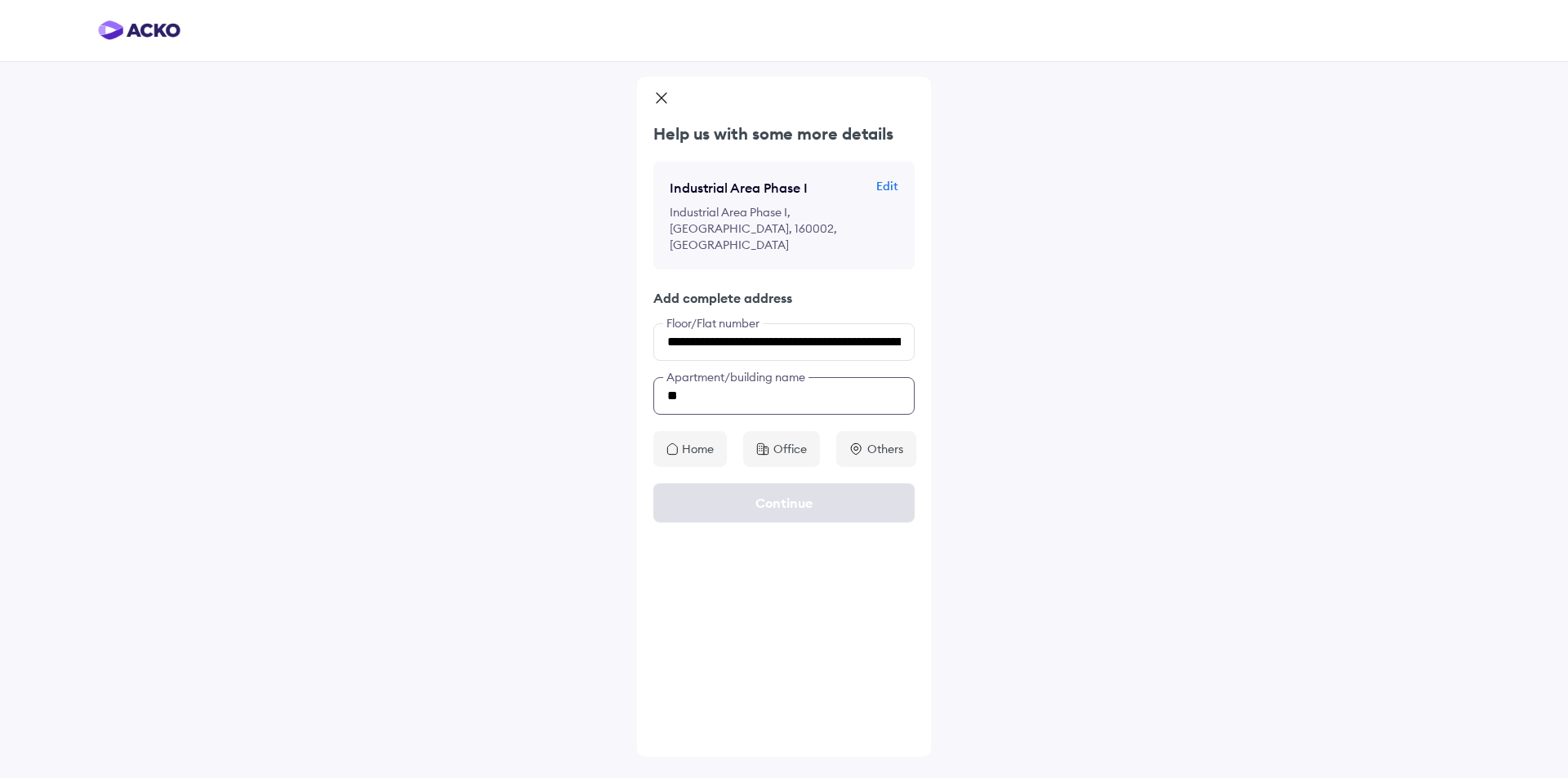
type input "*"
type input "**********"
click at [753, 431] on div "Office" at bounding box center [781, 449] width 77 height 36
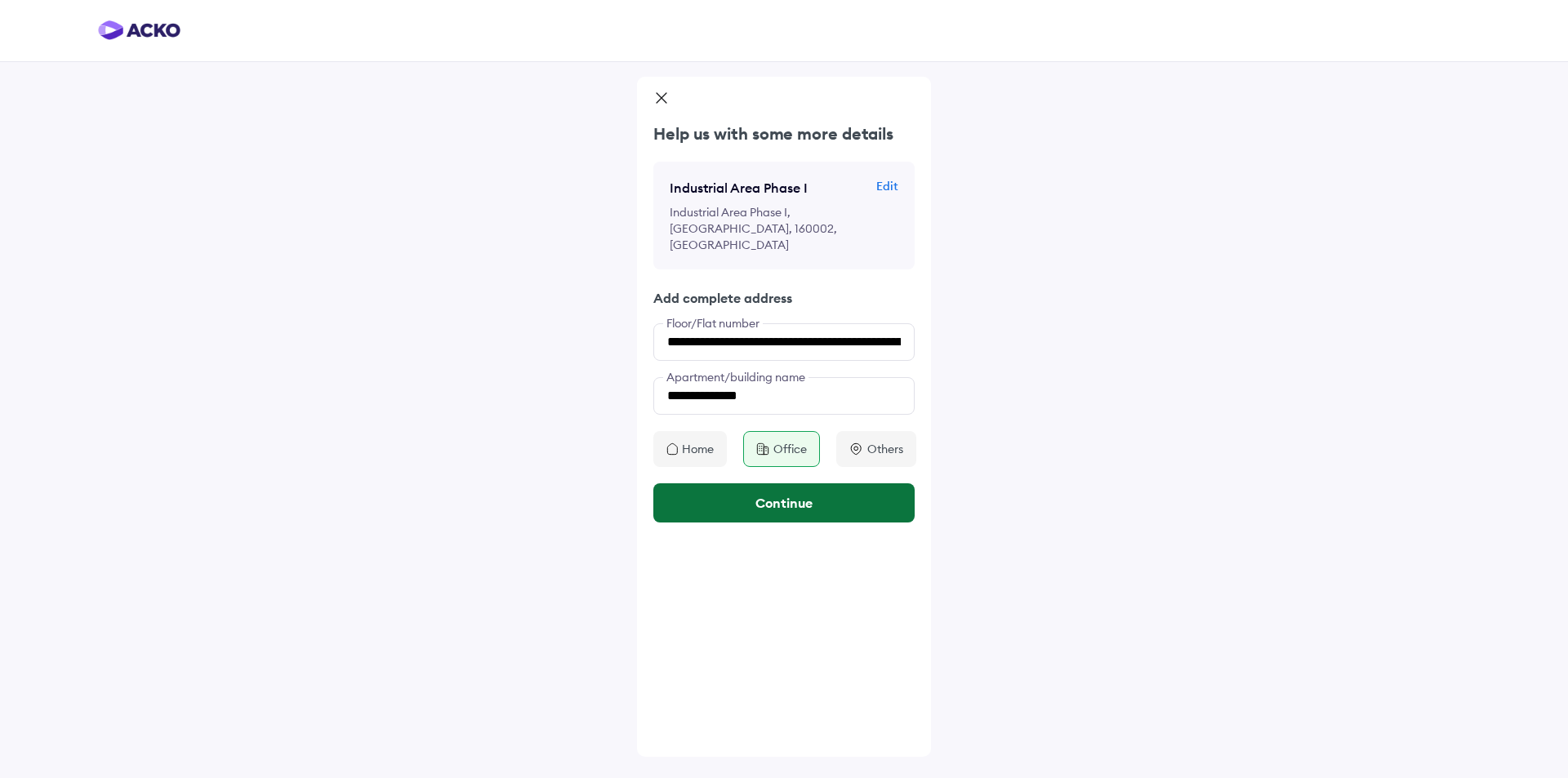
click at [756, 483] on button "Continue" at bounding box center [783, 502] width 261 height 39
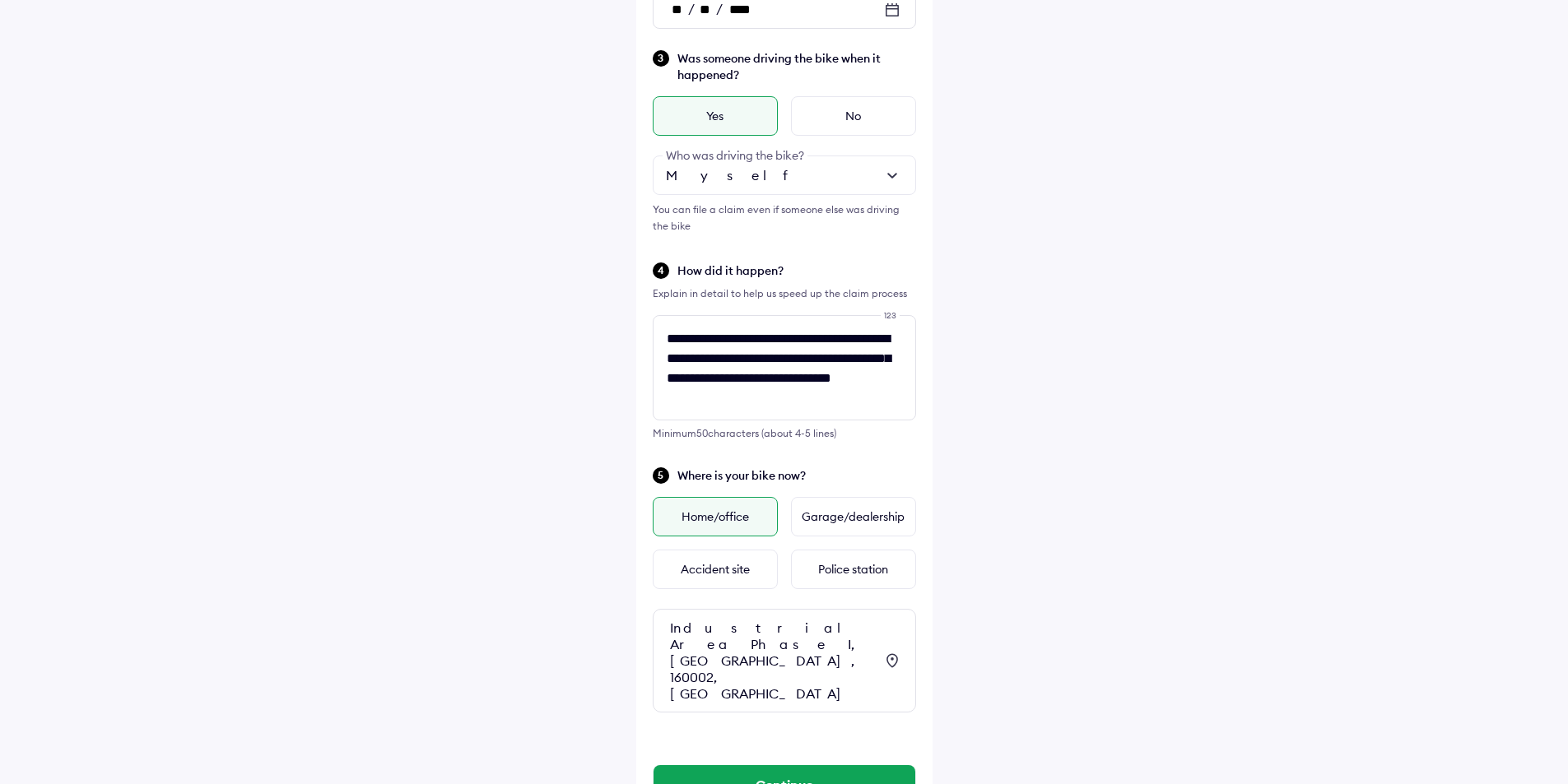
scroll to position [379, 0]
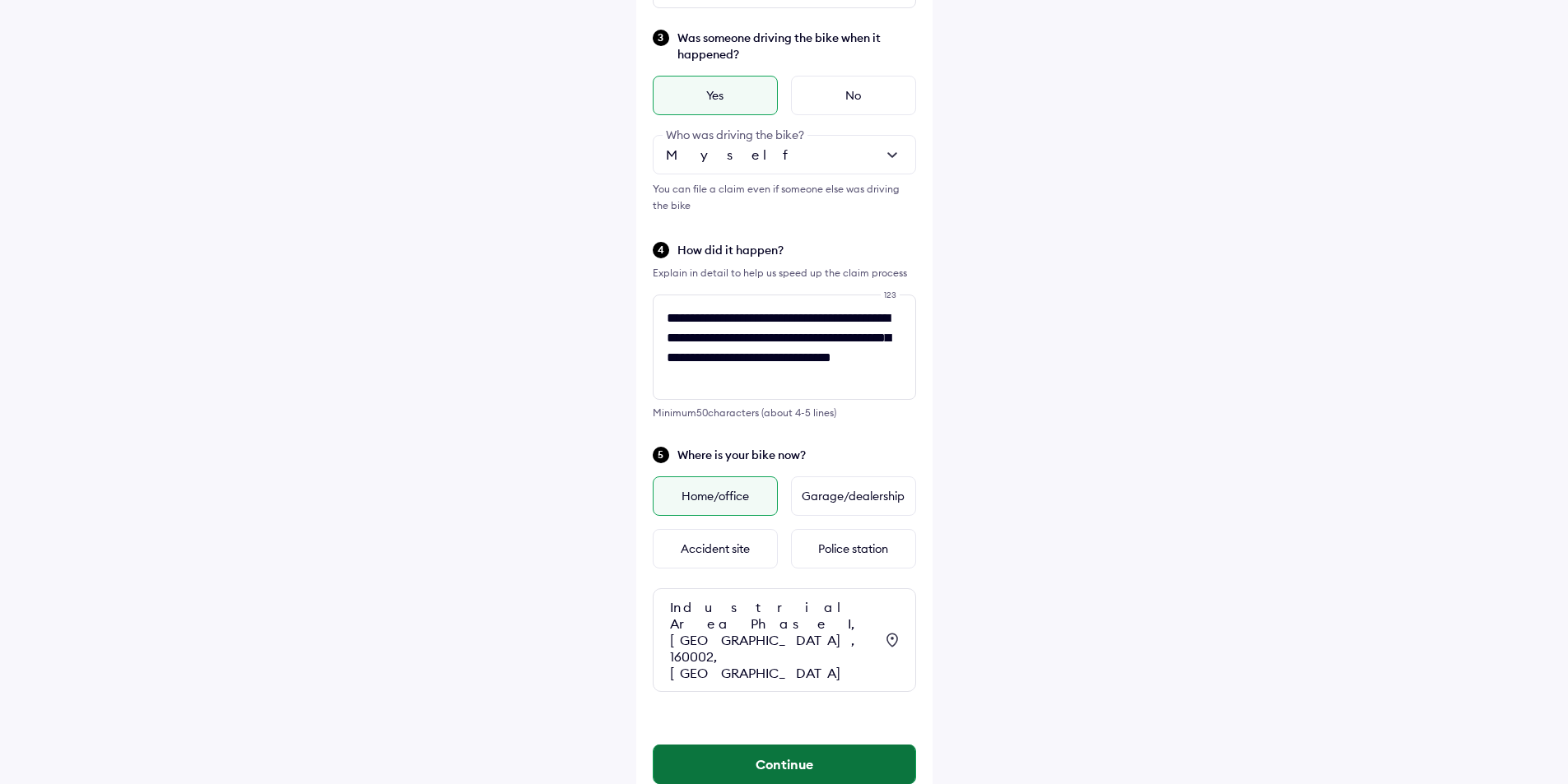
click at [753, 745] on button "Continue" at bounding box center [784, 764] width 262 height 39
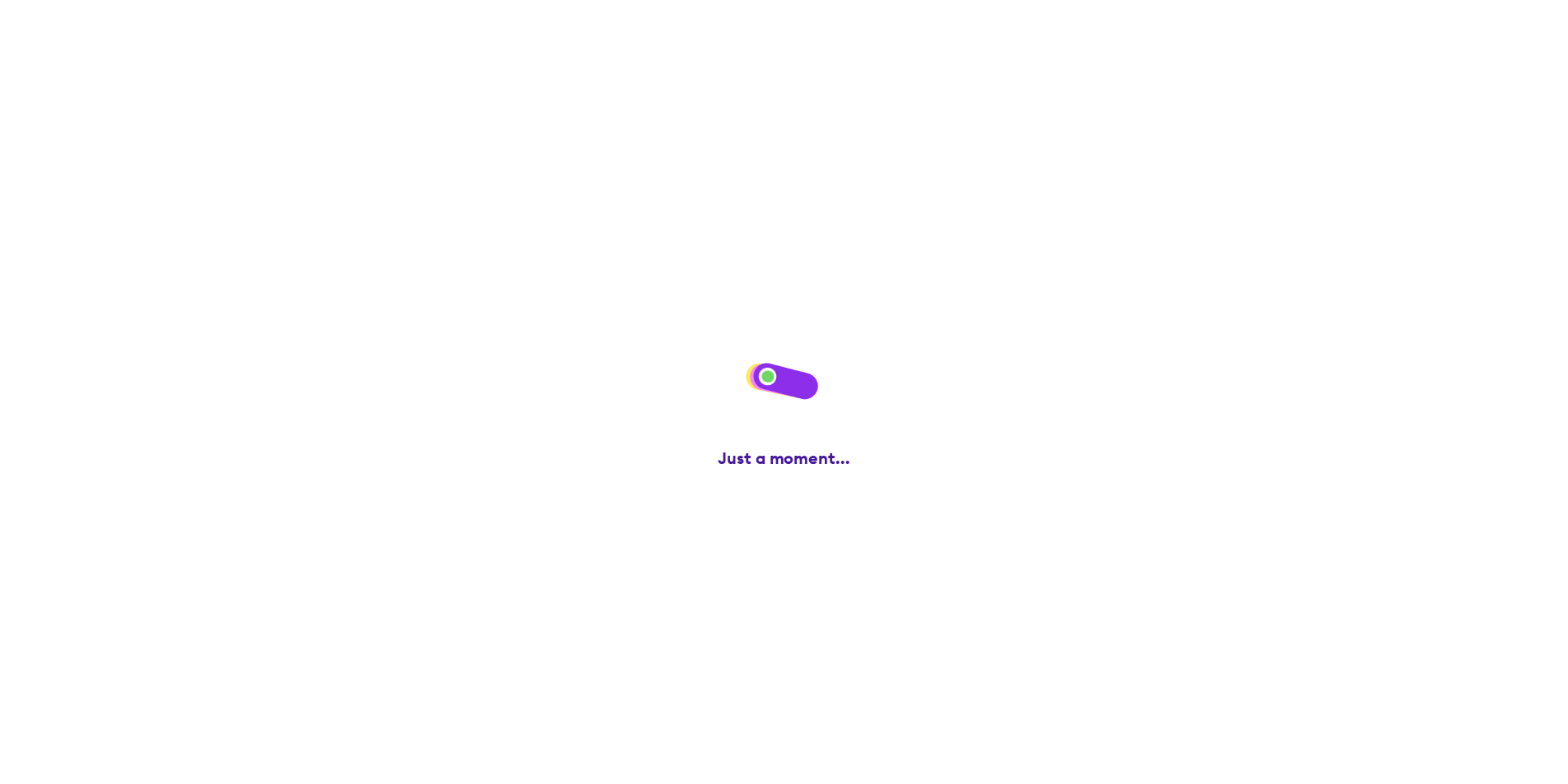
scroll to position [0, 0]
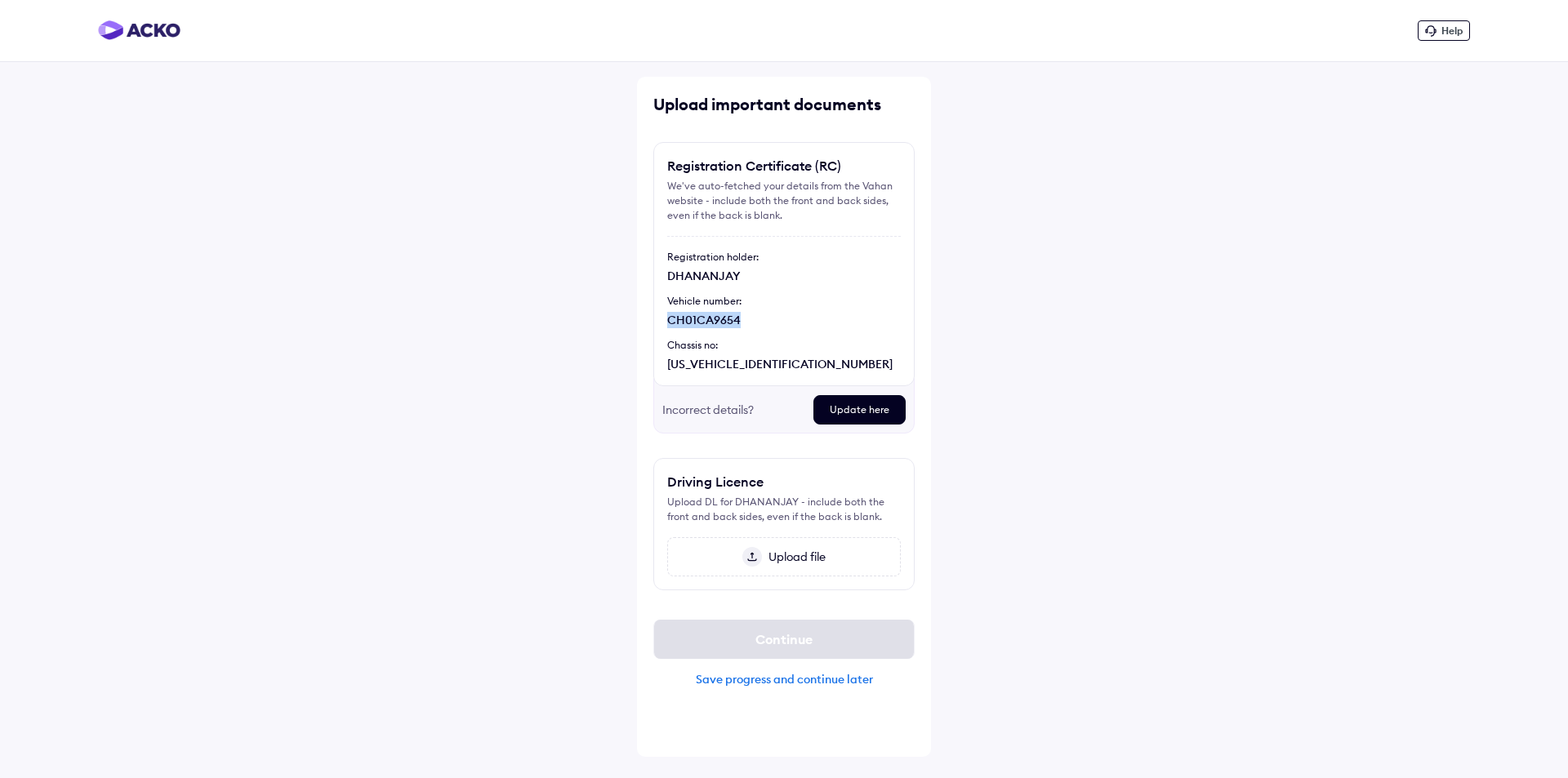
drag, startPoint x: 669, startPoint y: 319, endPoint x: 758, endPoint y: 318, distance: 89.0
click at [758, 318] on div "CH01CA9654" at bounding box center [784, 320] width 233 height 16
click at [782, 559] on span "Upload file" at bounding box center [793, 556] width 64 height 14
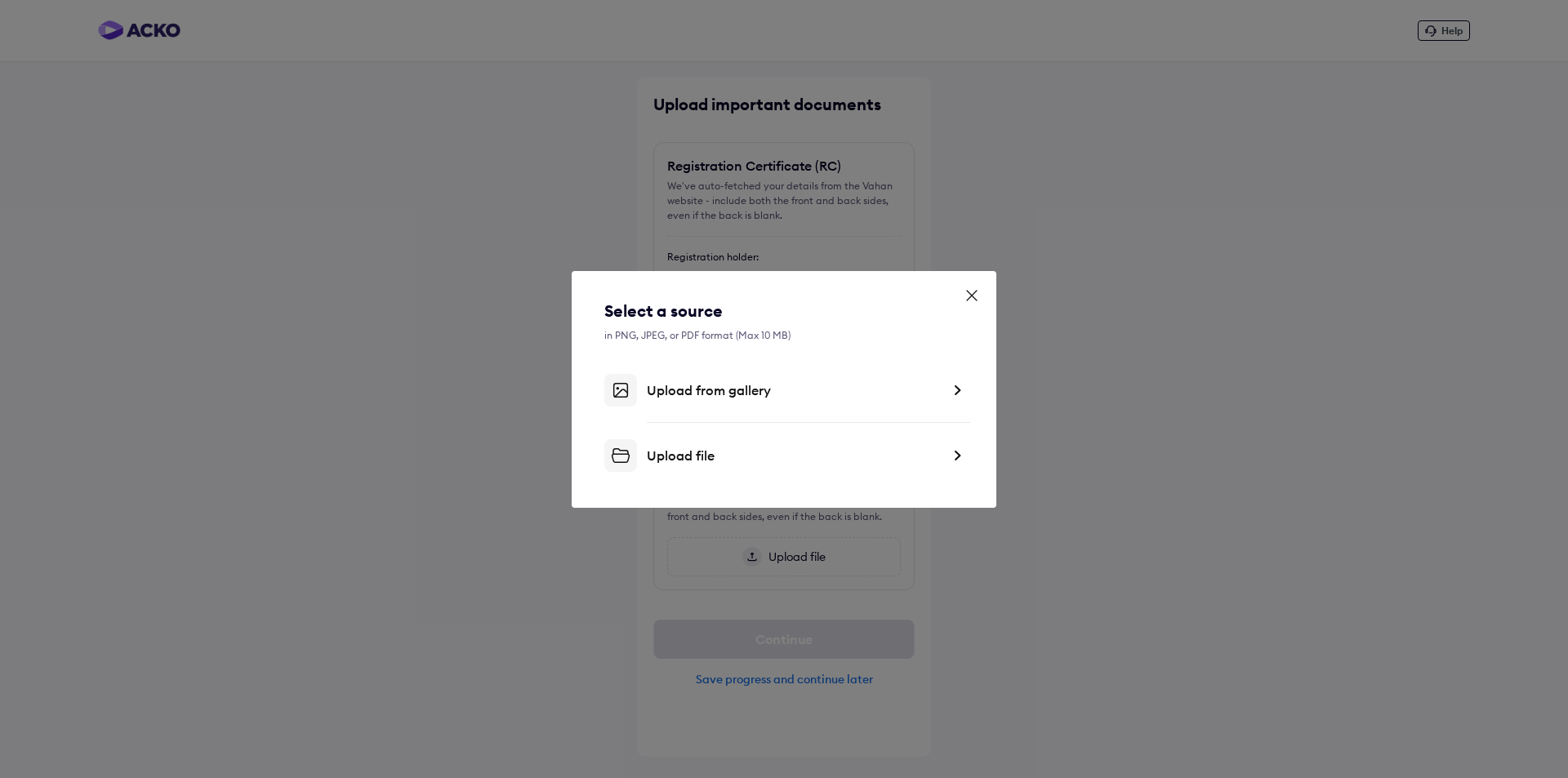
click at [700, 392] on div "Upload from gallery" at bounding box center [794, 390] width 294 height 16
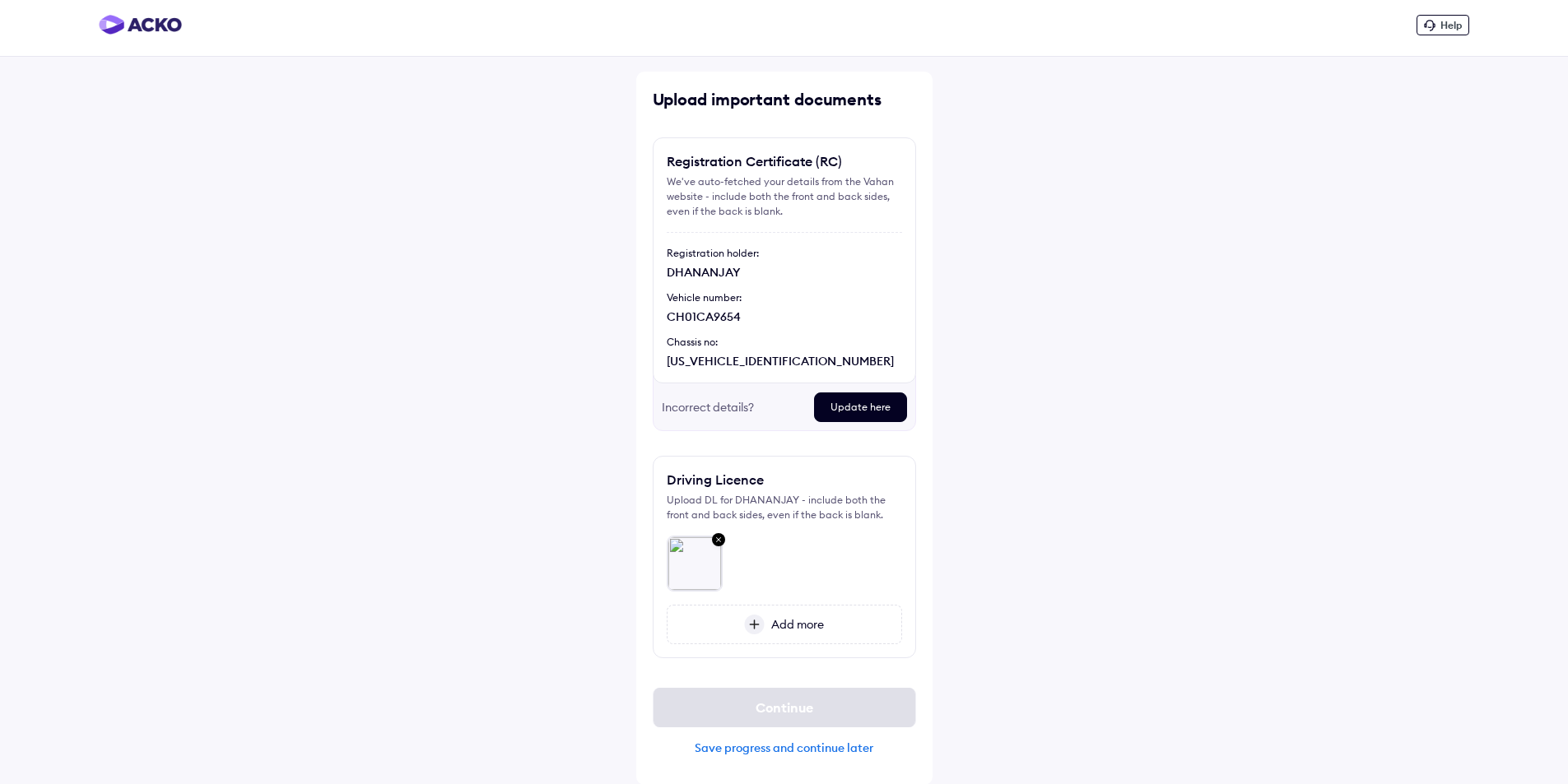
scroll to position [7, 0]
click at [744, 627] on img at bounding box center [755, 623] width 21 height 20
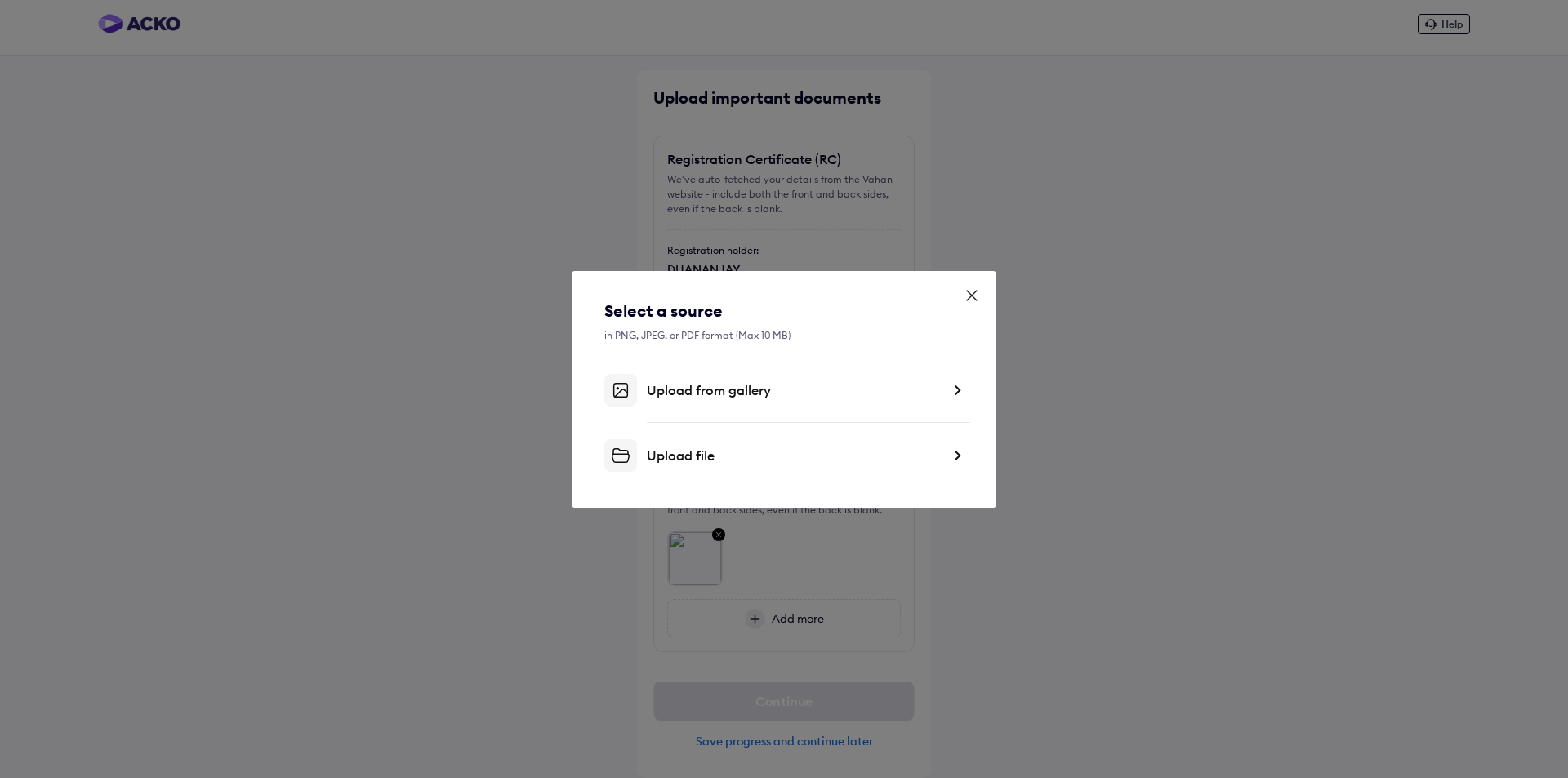
click at [688, 393] on div "Upload from gallery" at bounding box center [794, 390] width 294 height 16
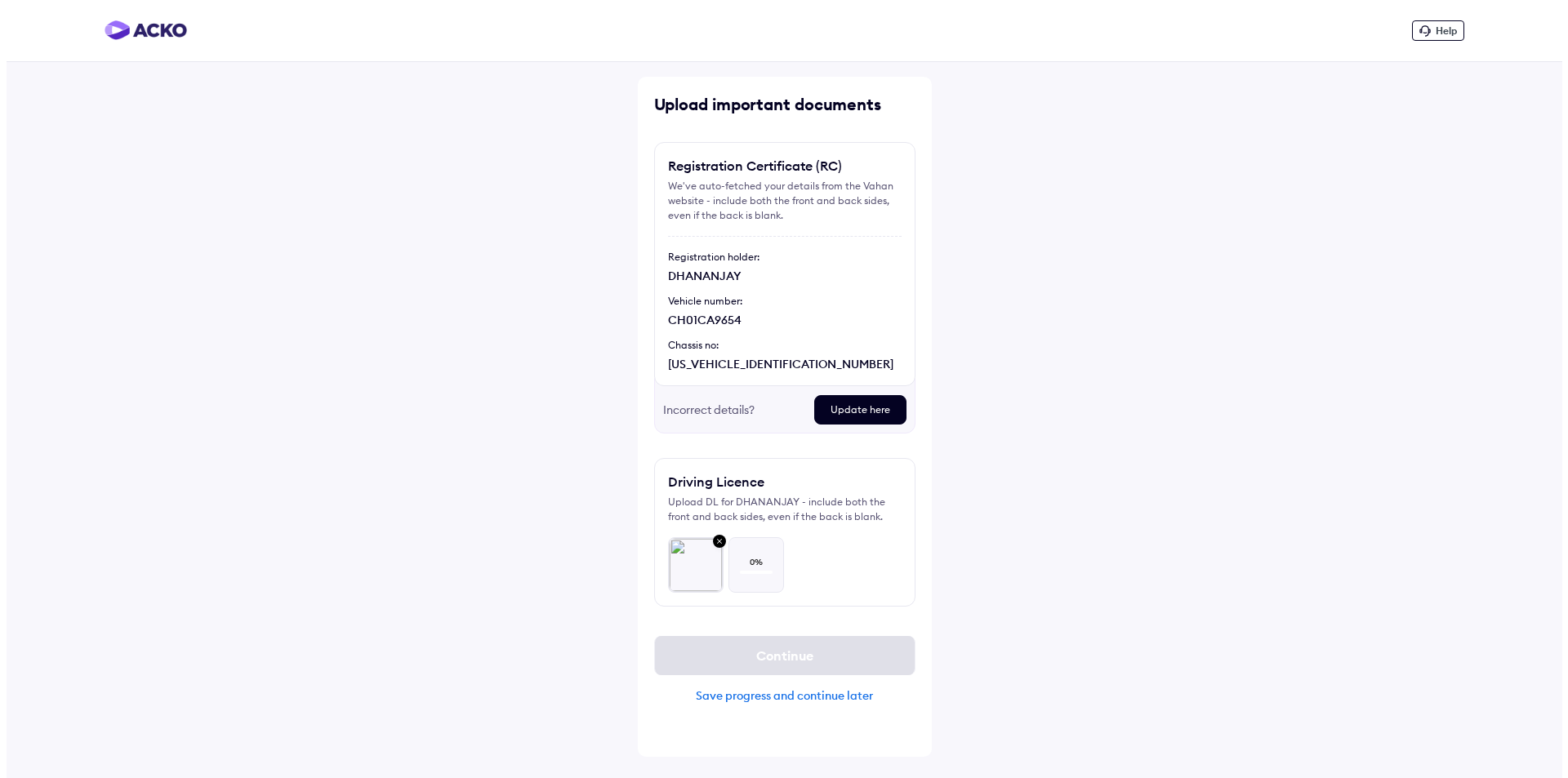
scroll to position [0, 0]
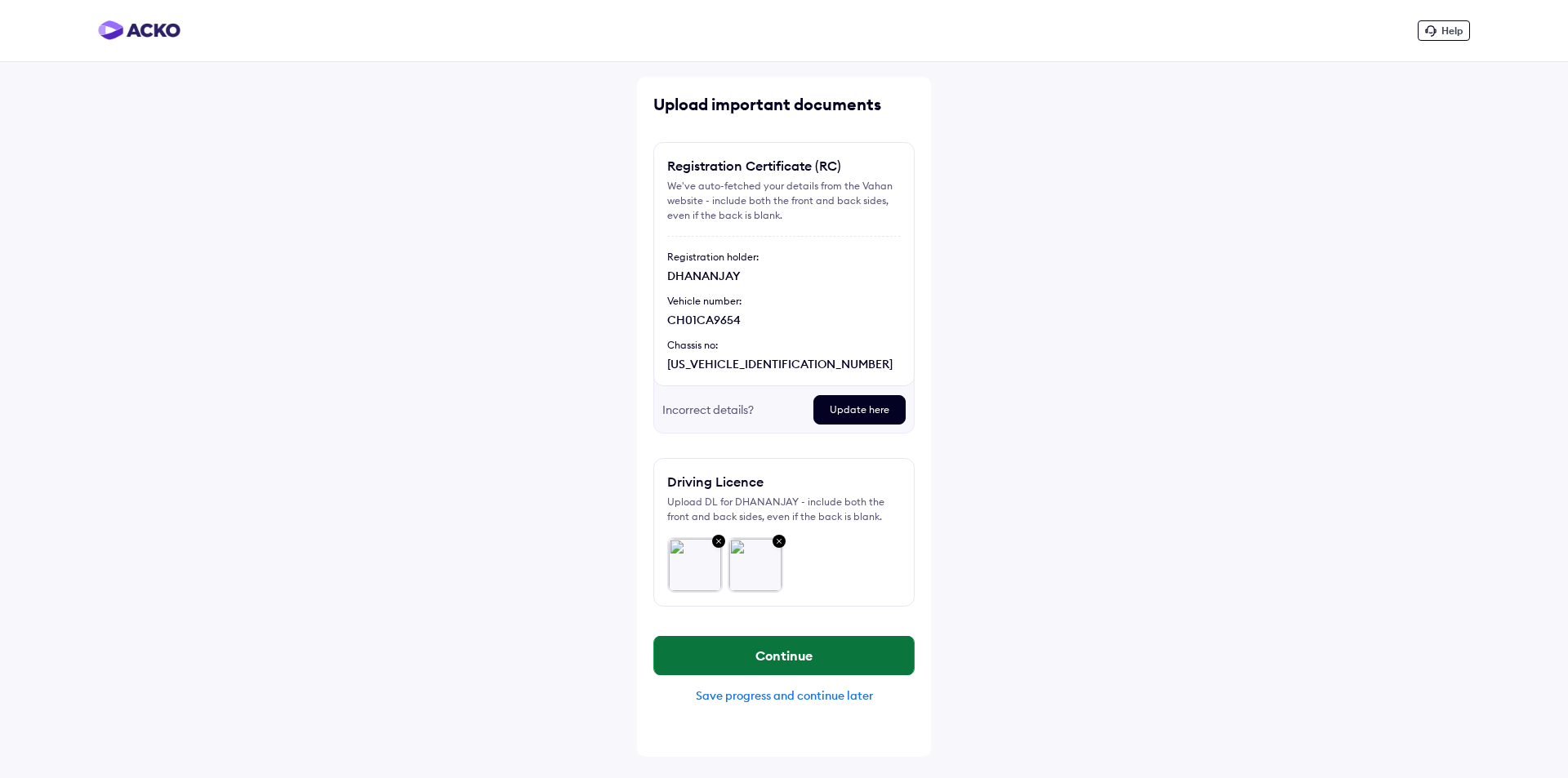
click at [811, 653] on button "Continue" at bounding box center [784, 655] width 260 height 39
